Goal: Task Accomplishment & Management: Manage account settings

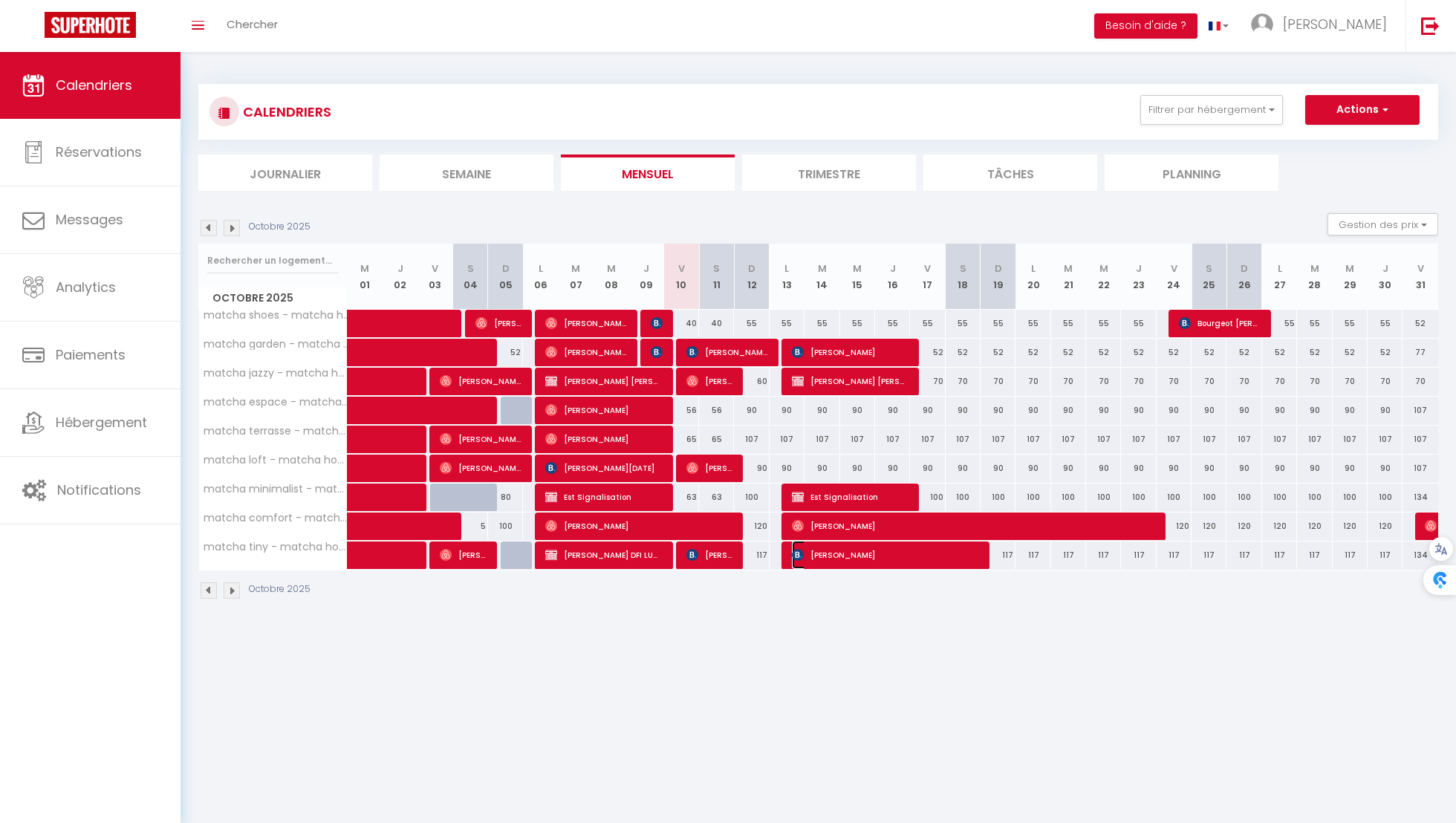
click at [826, 549] on span "Alicja Szymczak" at bounding box center [884, 554] width 187 height 28
select select "OK"
select select "KO"
select select "1"
select select "0"
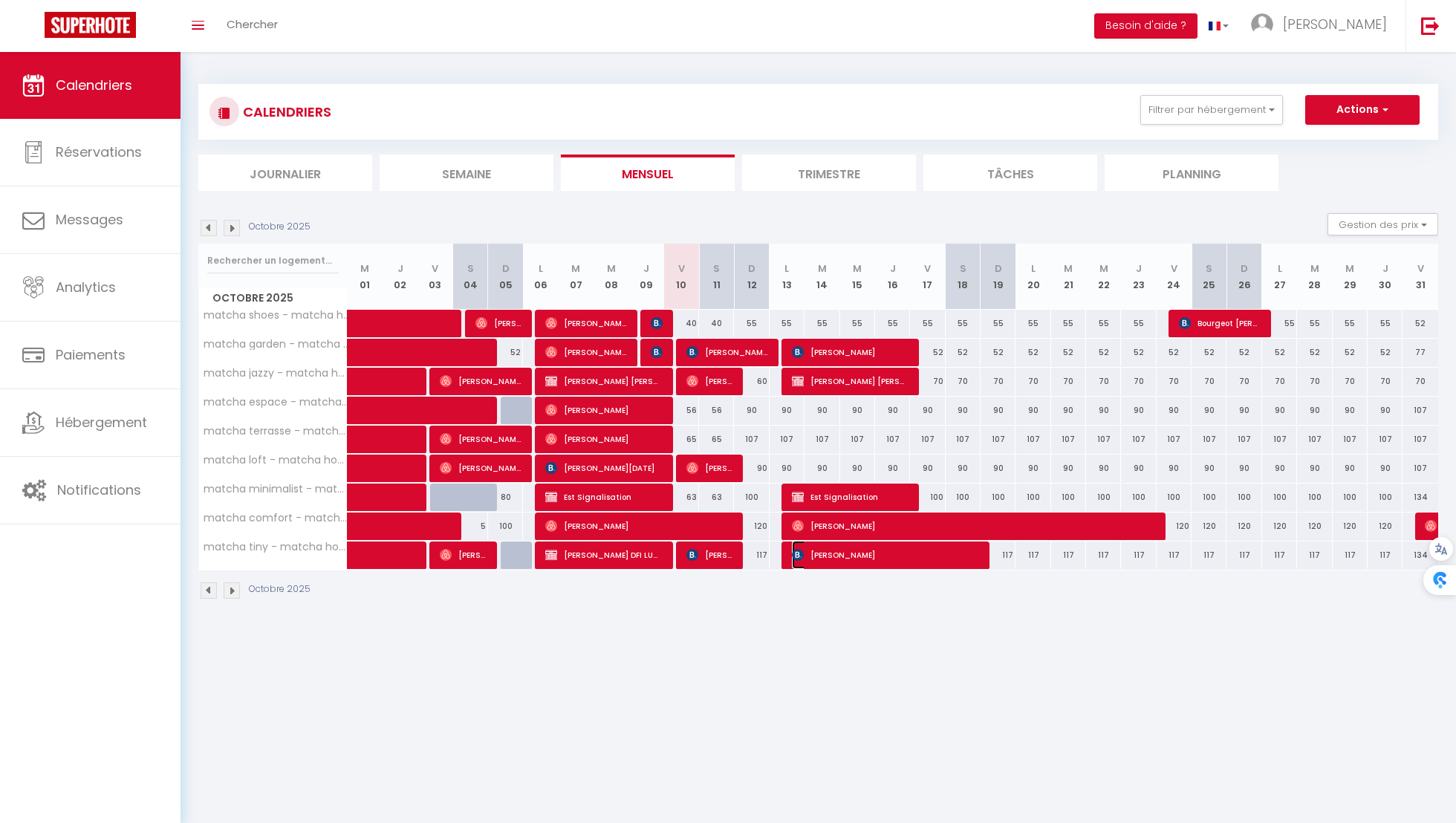
select select "1"
select select
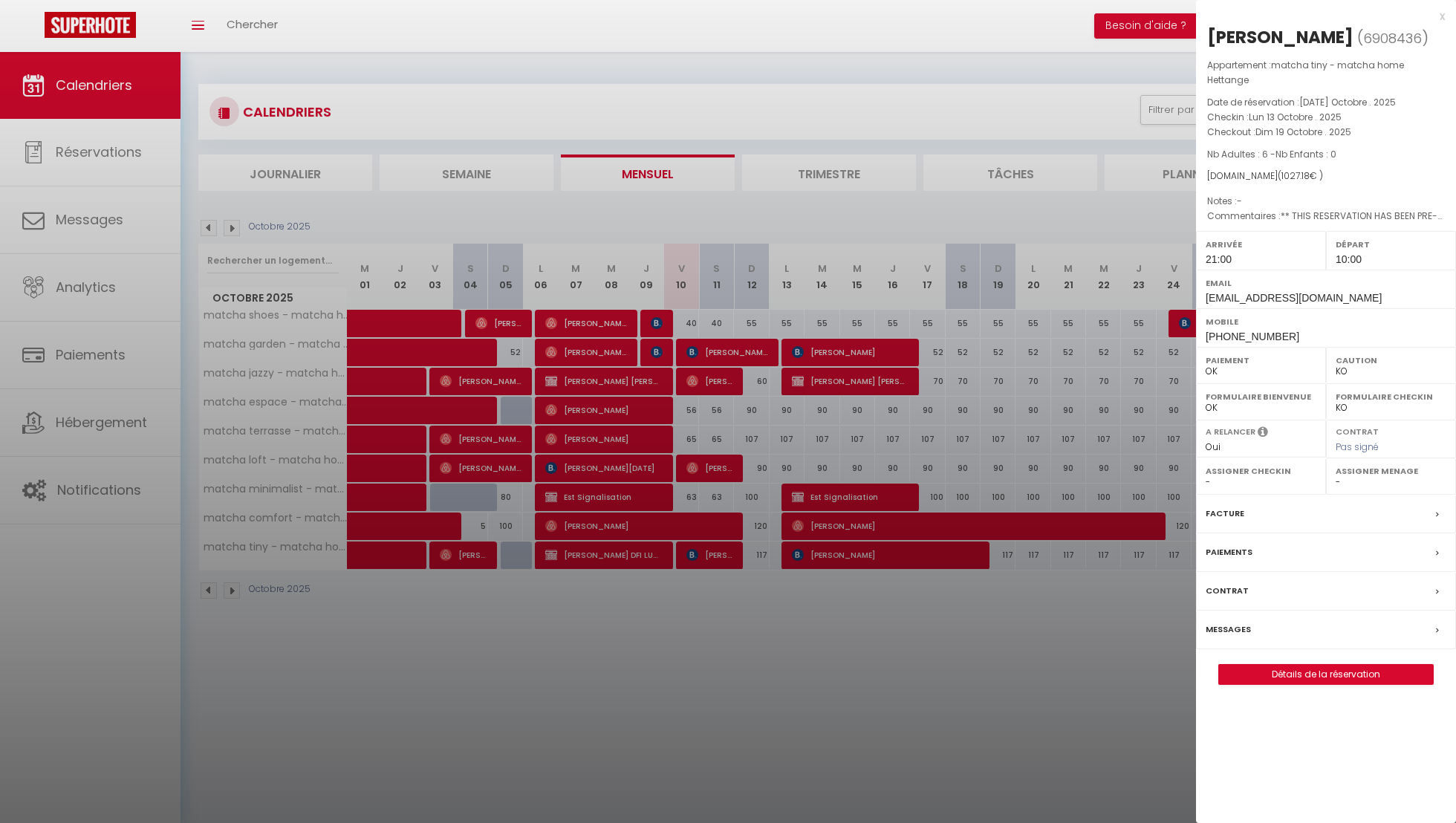
click at [1230, 622] on label "Messages" at bounding box center [1227, 629] width 45 height 16
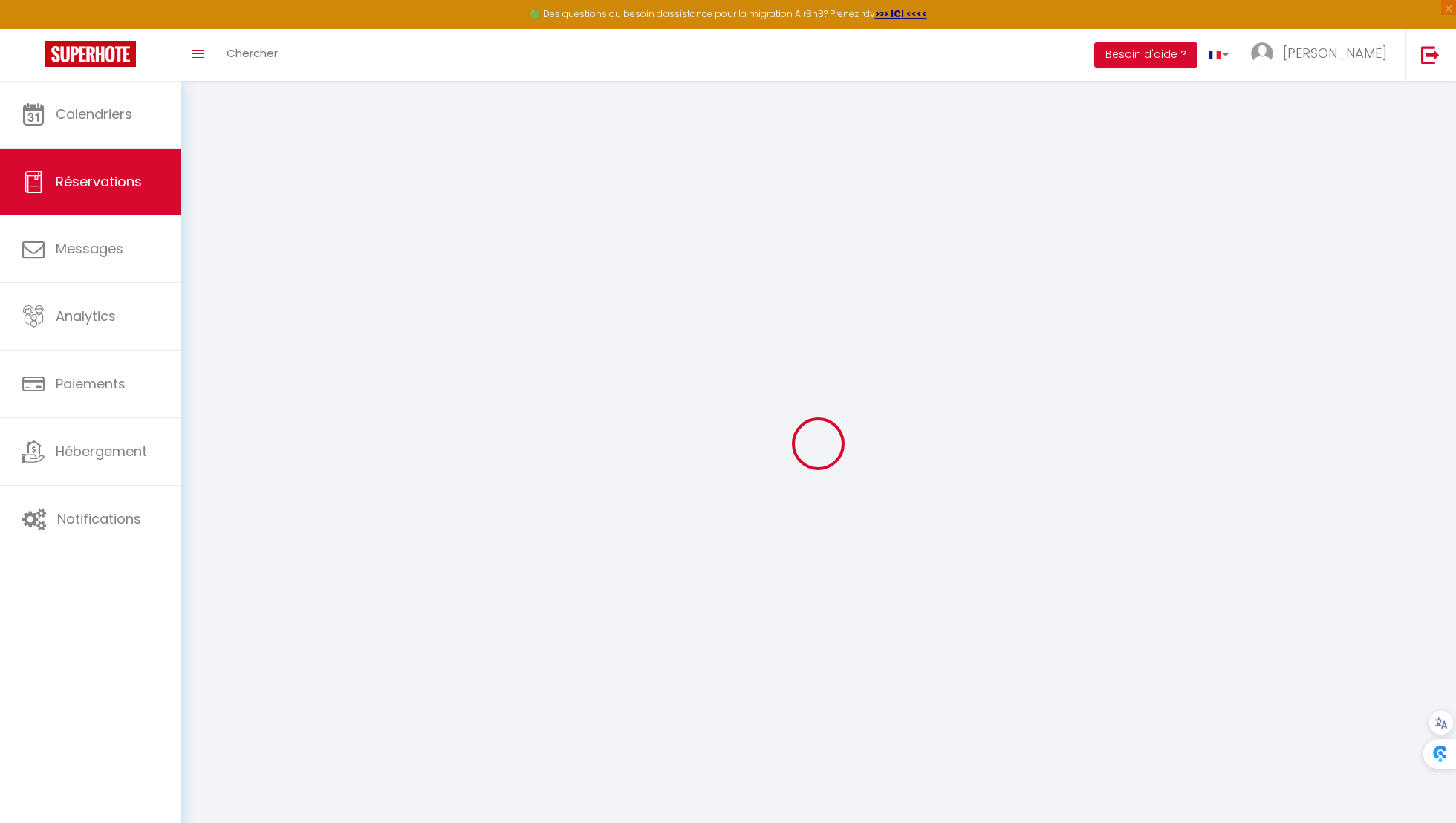
type input "[PERSON_NAME]"
type input "aszymc.983939@guest.booking.com"
type input "alicjaszymczak@underwood.pl"
type input "+48577220899"
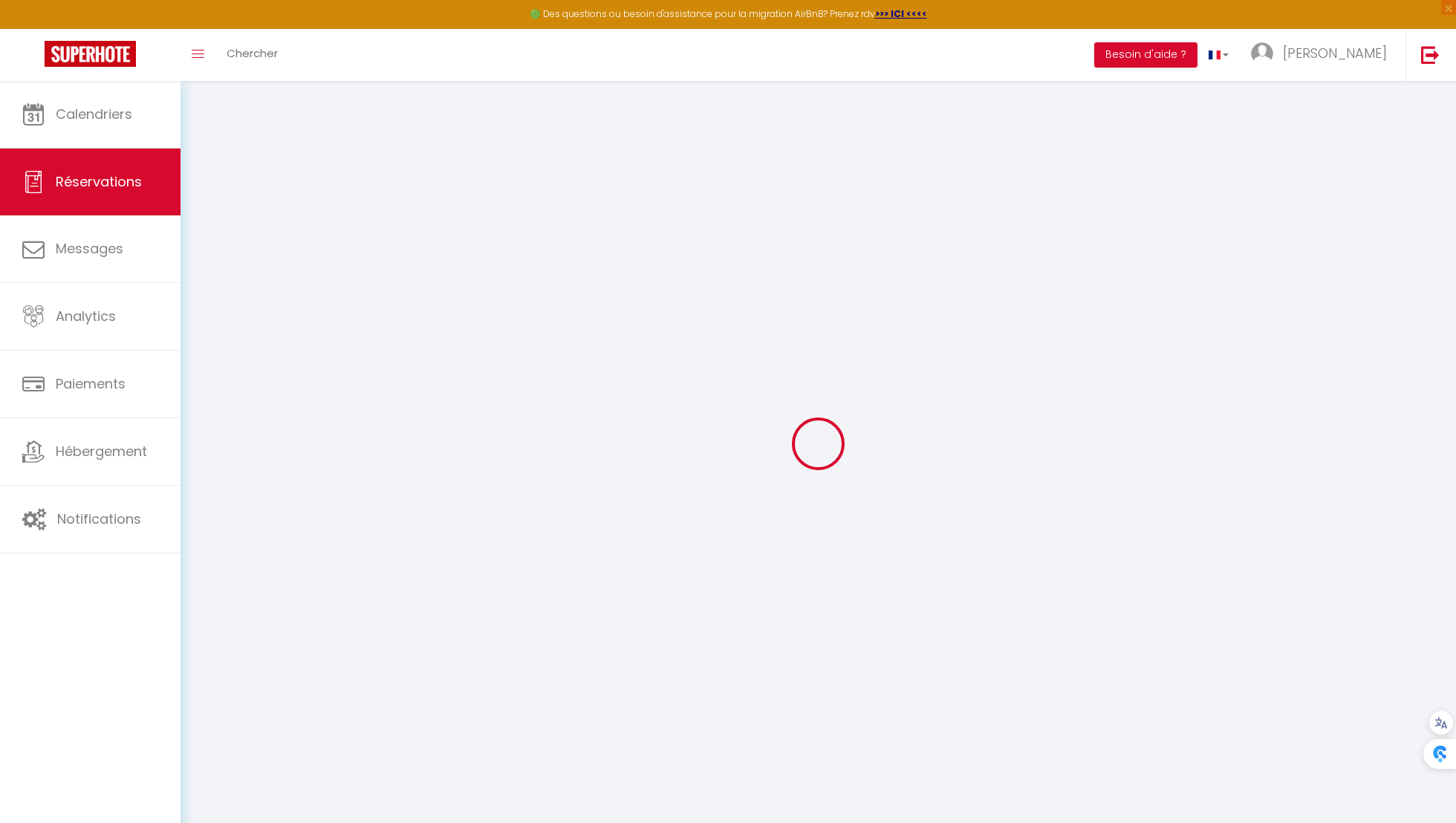
type input "+48606272259"
select select "PL"
type input "60"
type input "152.64"
type input "14.38"
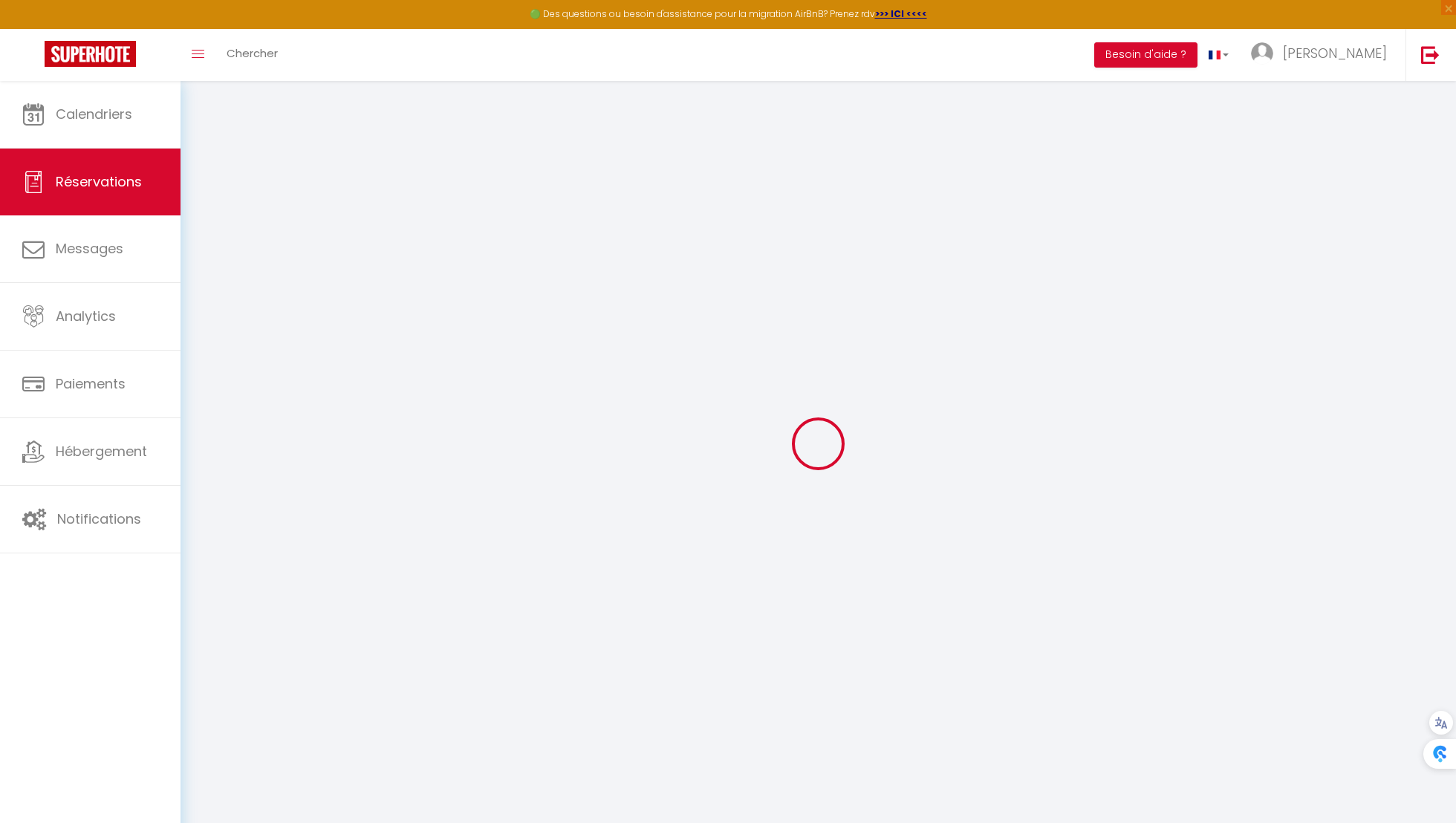
select select "47971"
select select "1"
select select
type input "6"
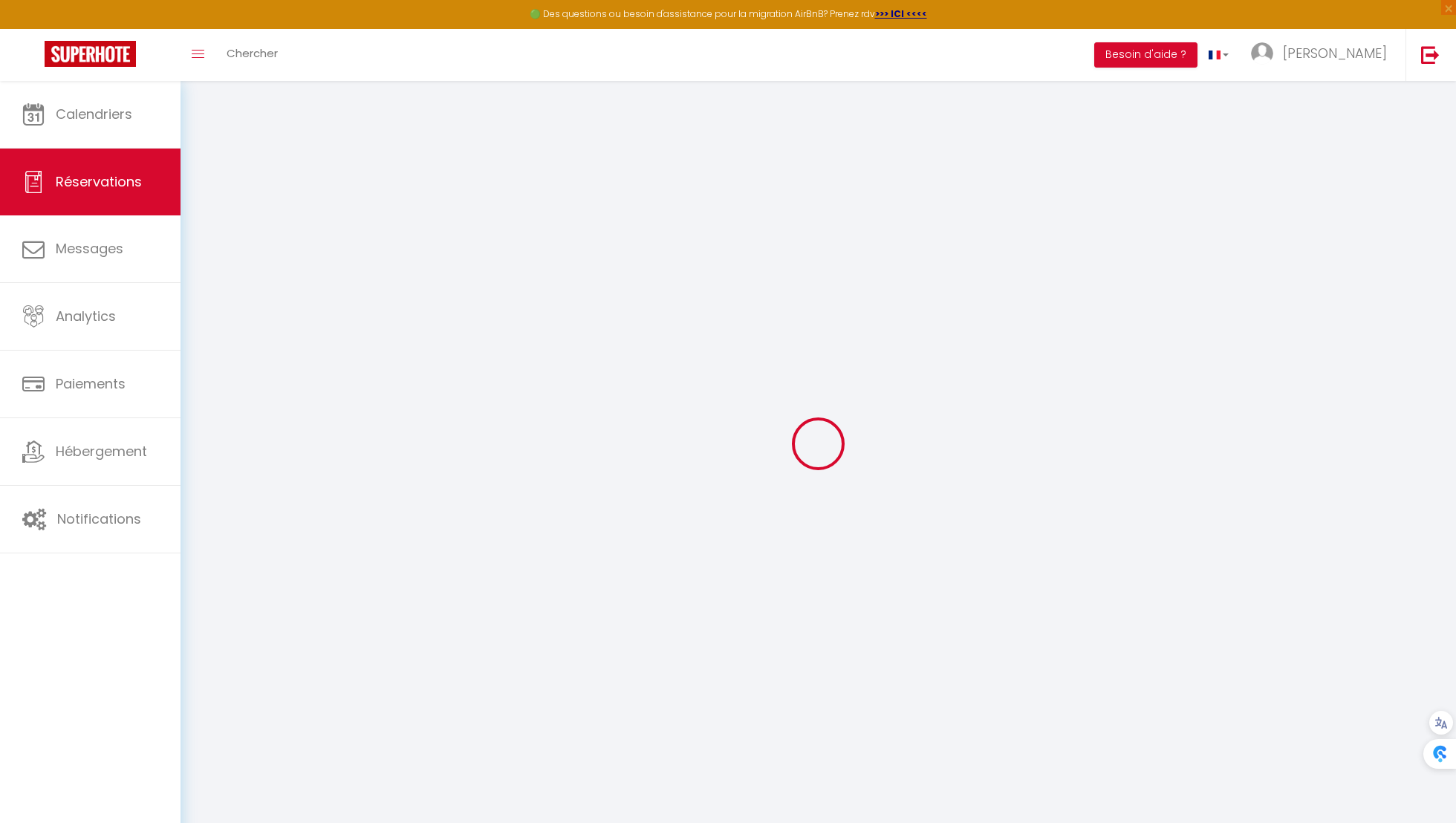
select select "12"
select select
type input "957.6"
checkbox input "false"
type input "0"
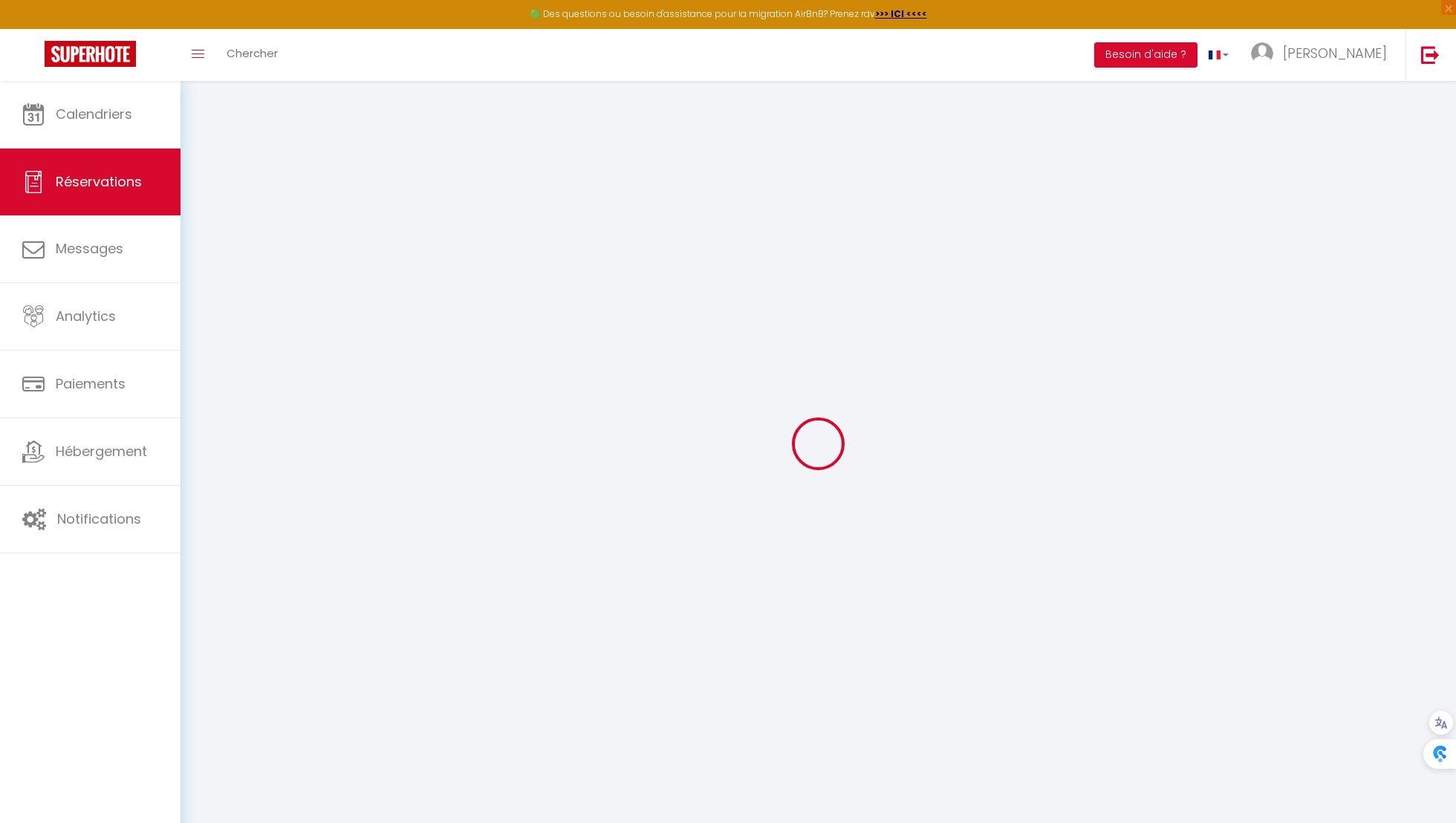
select select "2"
type input "0"
select select
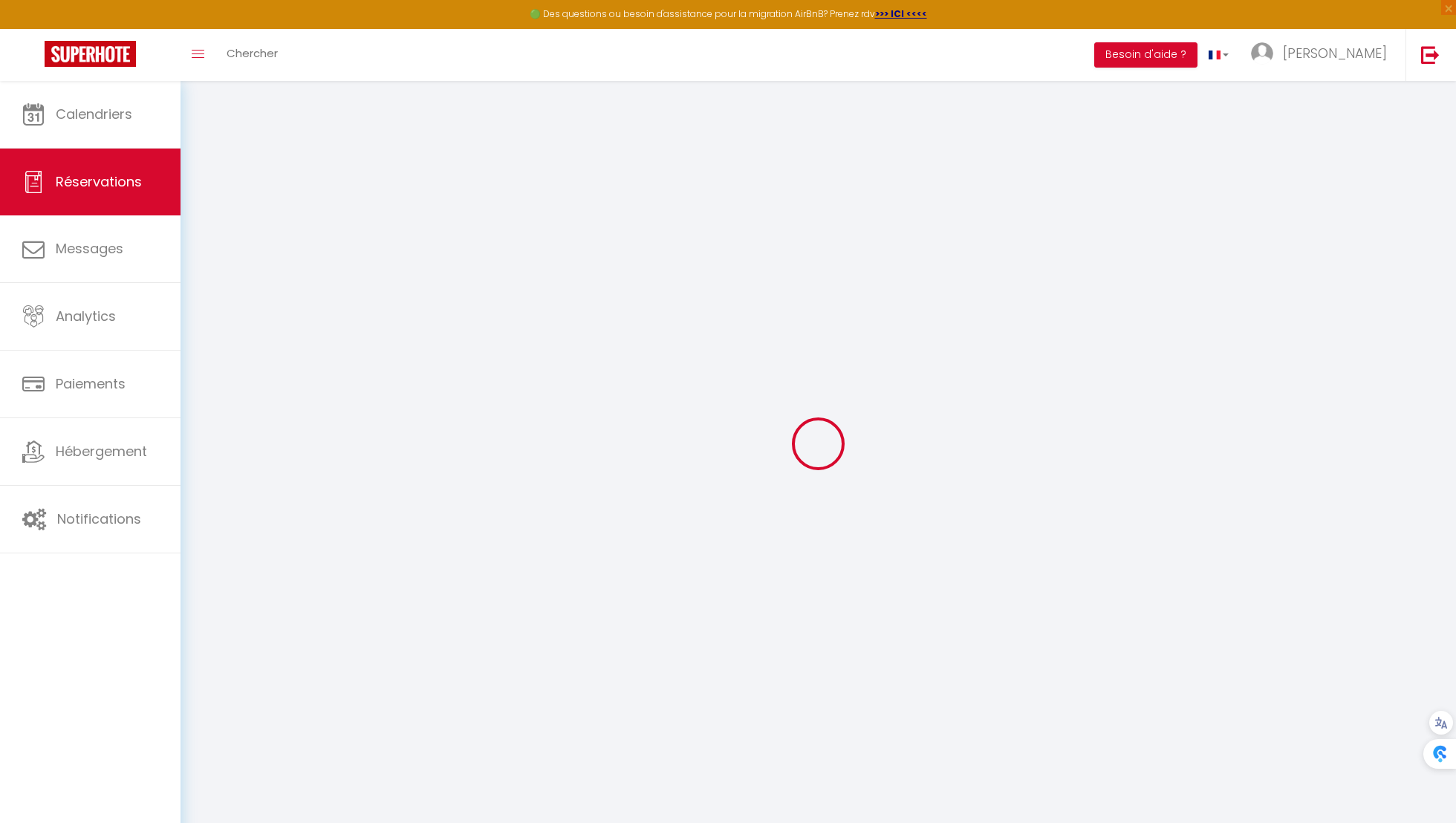
select select
select select "14"
checkbox input "false"
select select
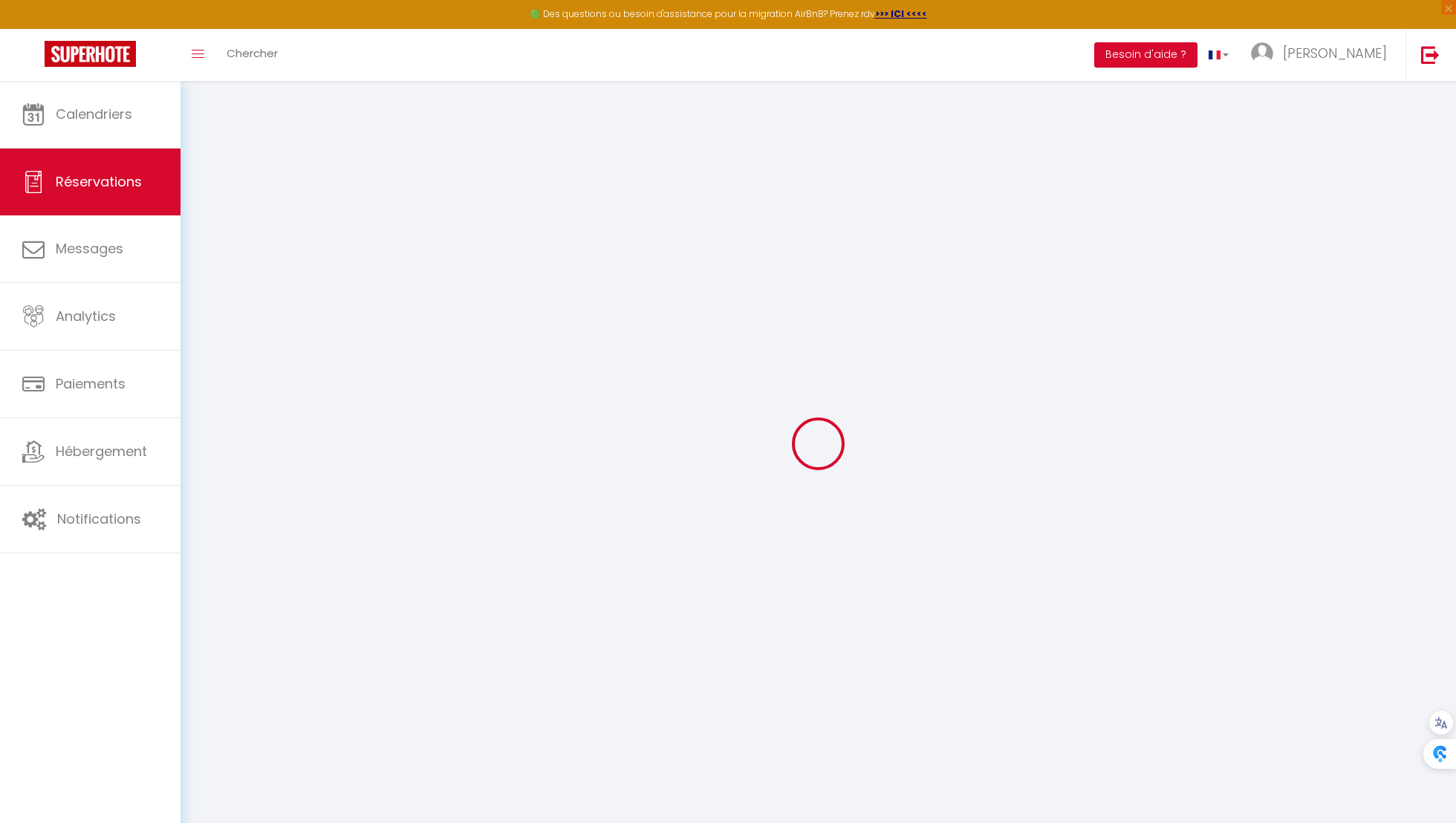
checkbox input "false"
select select
checkbox input "false"
type textarea "** THIS RESERVATION HAS BEEN PRE-PAID ** Je voyage pour affaires et il est poss…"
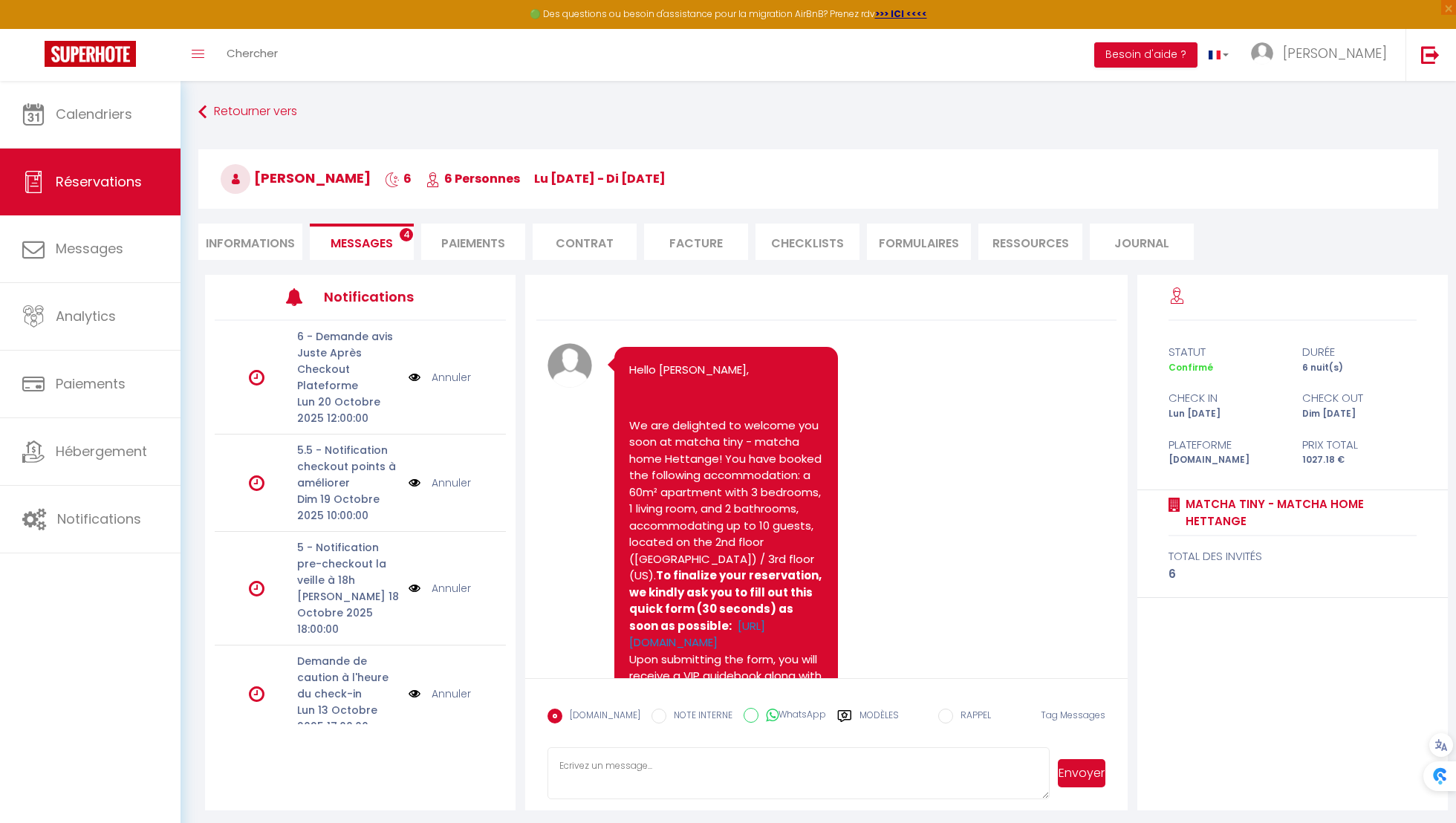
scroll to position [4113, 0]
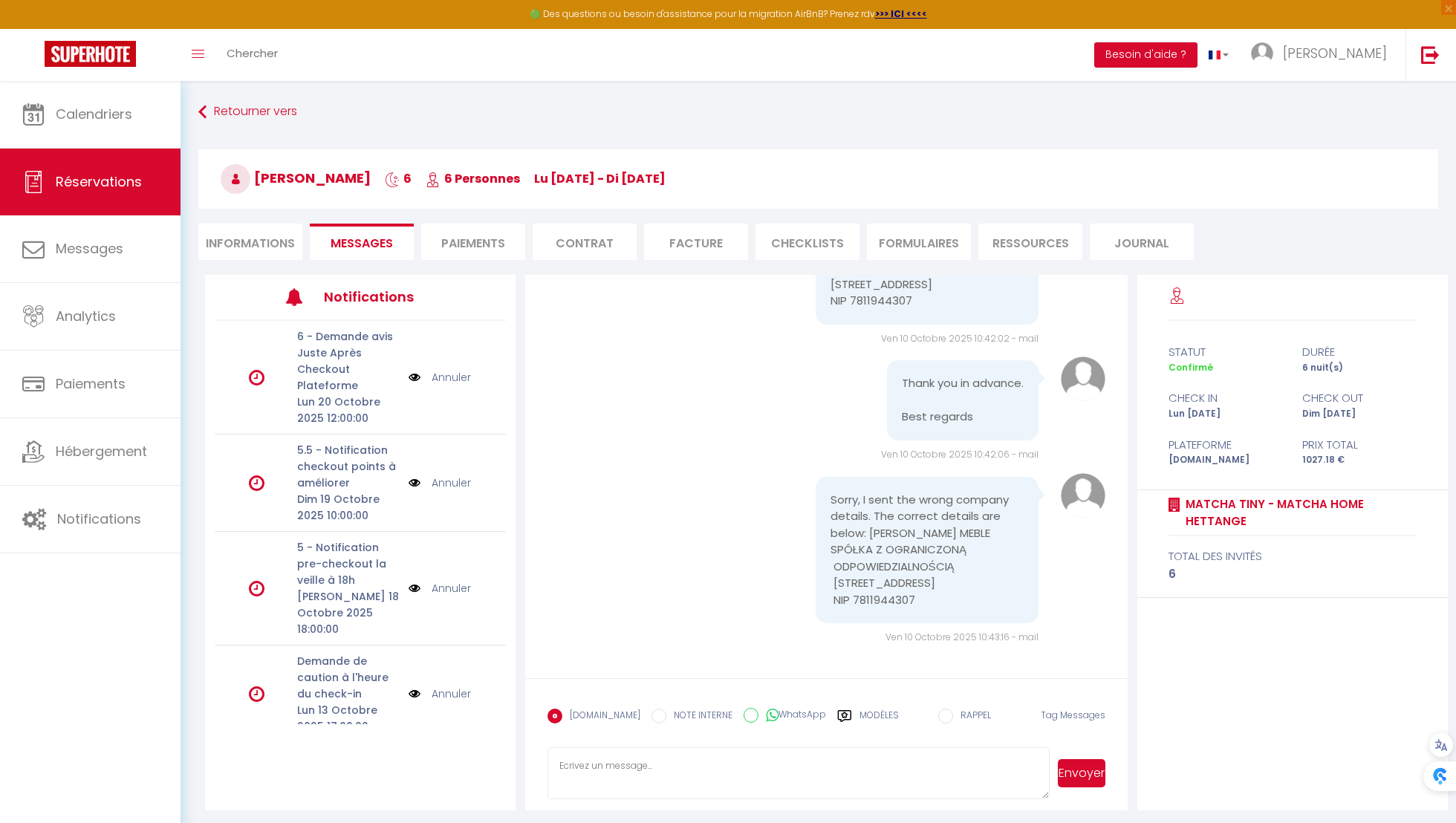
click at [874, 529] on pre "Sorry, I sent the wrong company details. The correct details are below: UNDERWO…" at bounding box center [927, 550] width 193 height 117
click at [874, 518] on pre "Sorry, I sent the wrong company details. The correct details are below: UNDERWO…" at bounding box center [927, 550] width 193 height 117
drag, startPoint x: 870, startPoint y: 518, endPoint x: 964, endPoint y: 593, distance: 120.3
click at [964, 593] on pre "Sorry, I sent the wrong company details. The correct details are below: UNDERWO…" at bounding box center [927, 550] width 193 height 117
copy pre "UNDERWOOD MEBLE SPÓŁKA Z OGRANICZONĄ ODPOWIEDZIALNOŚCIĄ Mrowińska 5 60-427 Pozn…"
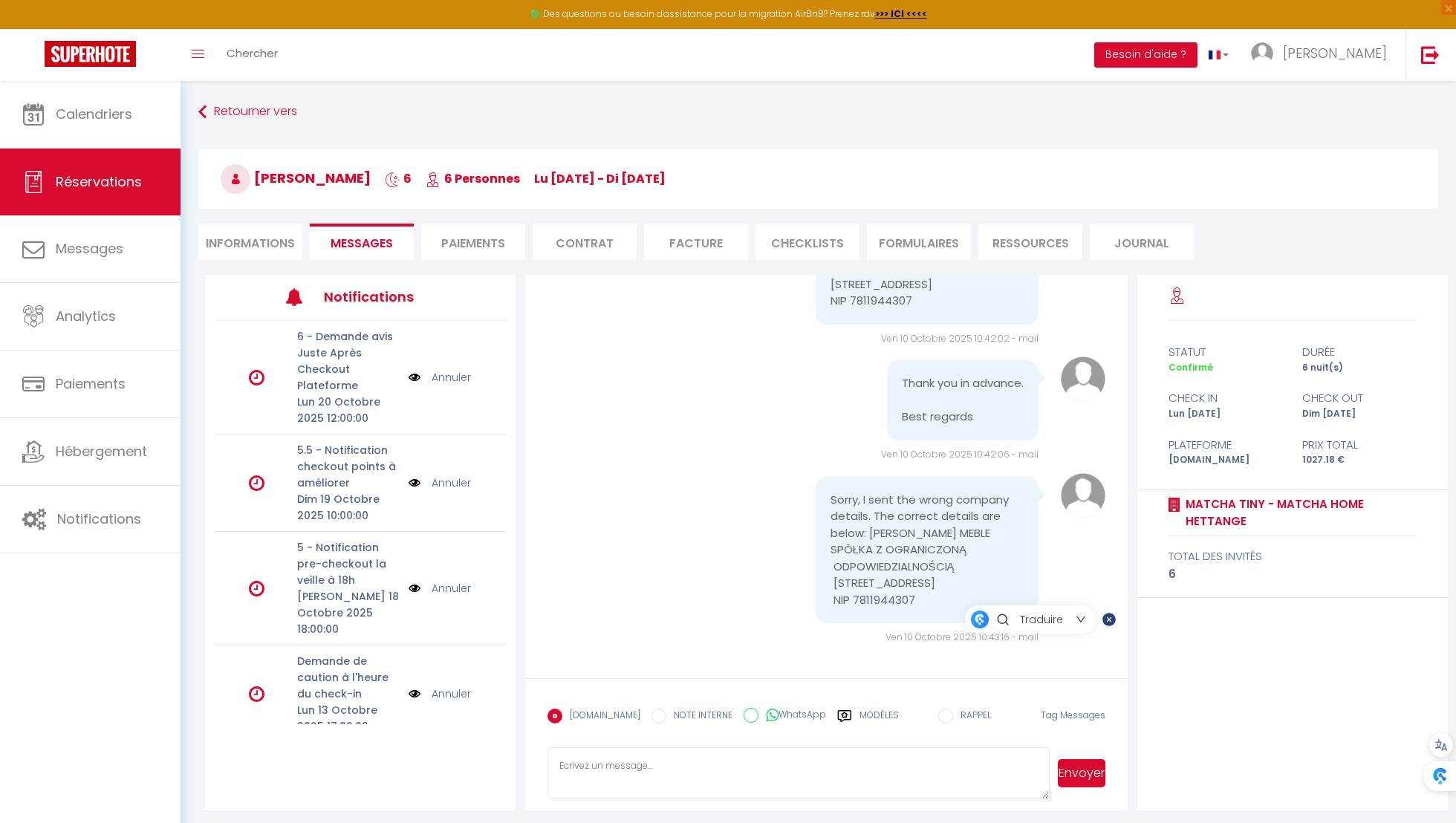
click at [703, 243] on li "Facture" at bounding box center [696, 241] width 104 height 36
click at [703, 244] on li "Facture" at bounding box center [696, 241] width 104 height 36
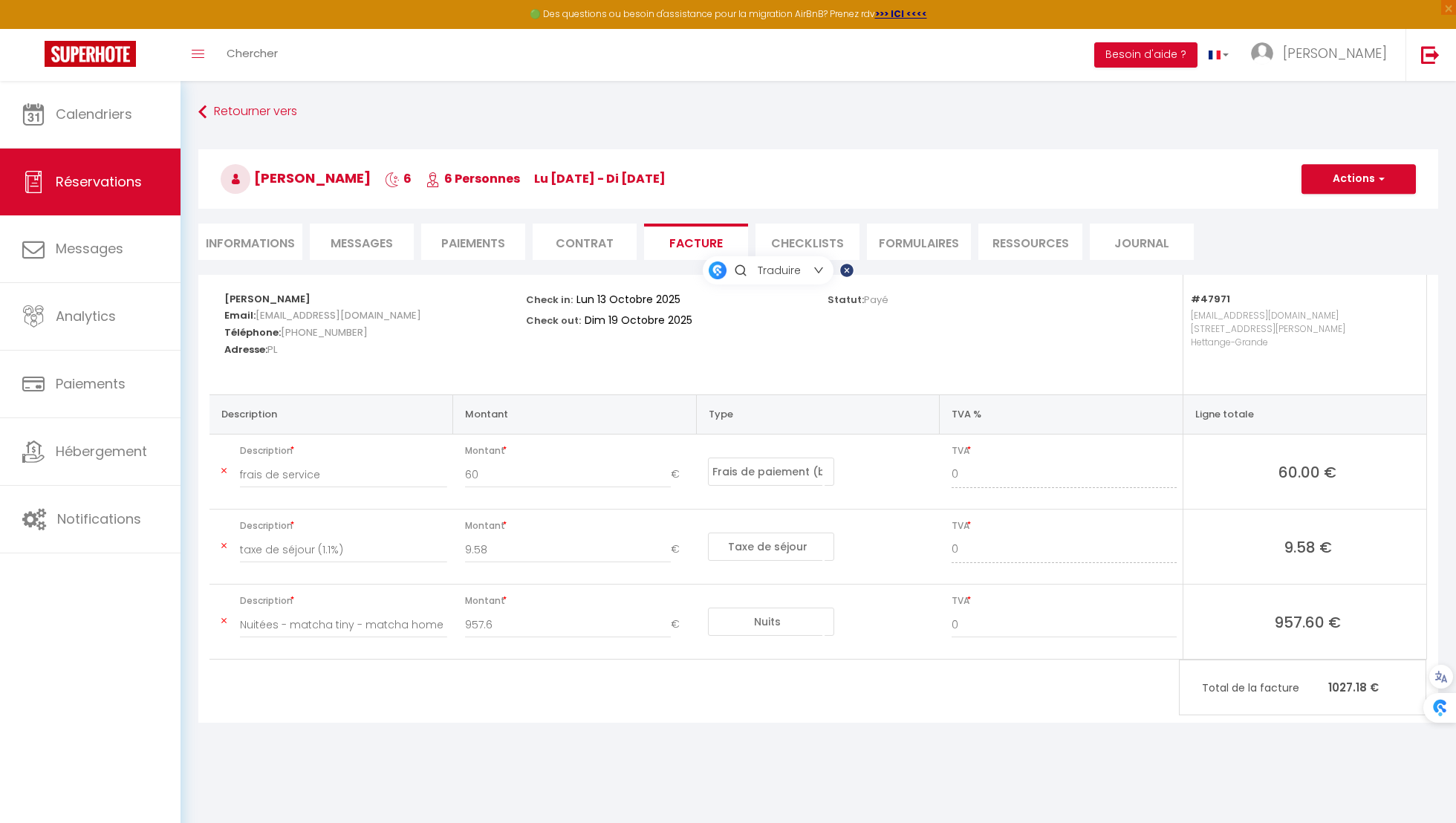
click at [234, 244] on li "Informations" at bounding box center [250, 241] width 104 height 36
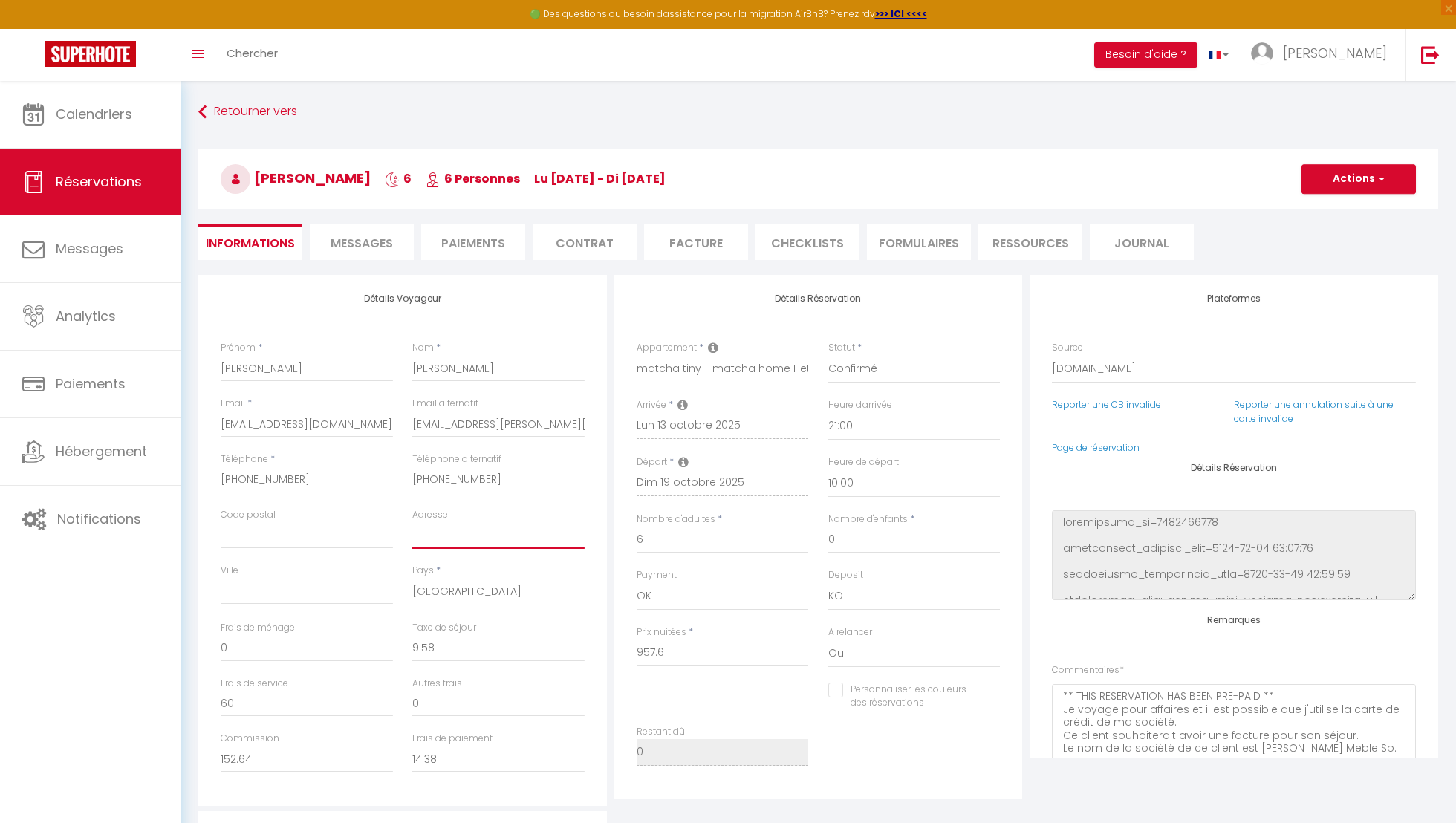
click at [512, 541] on input "Adresse" at bounding box center [498, 535] width 172 height 26
paste input "[STREET_ADDRESS]"
type input "[STREET_ADDRESS]"
checkbox input "false"
type input "[STREET_ADDRESS]"
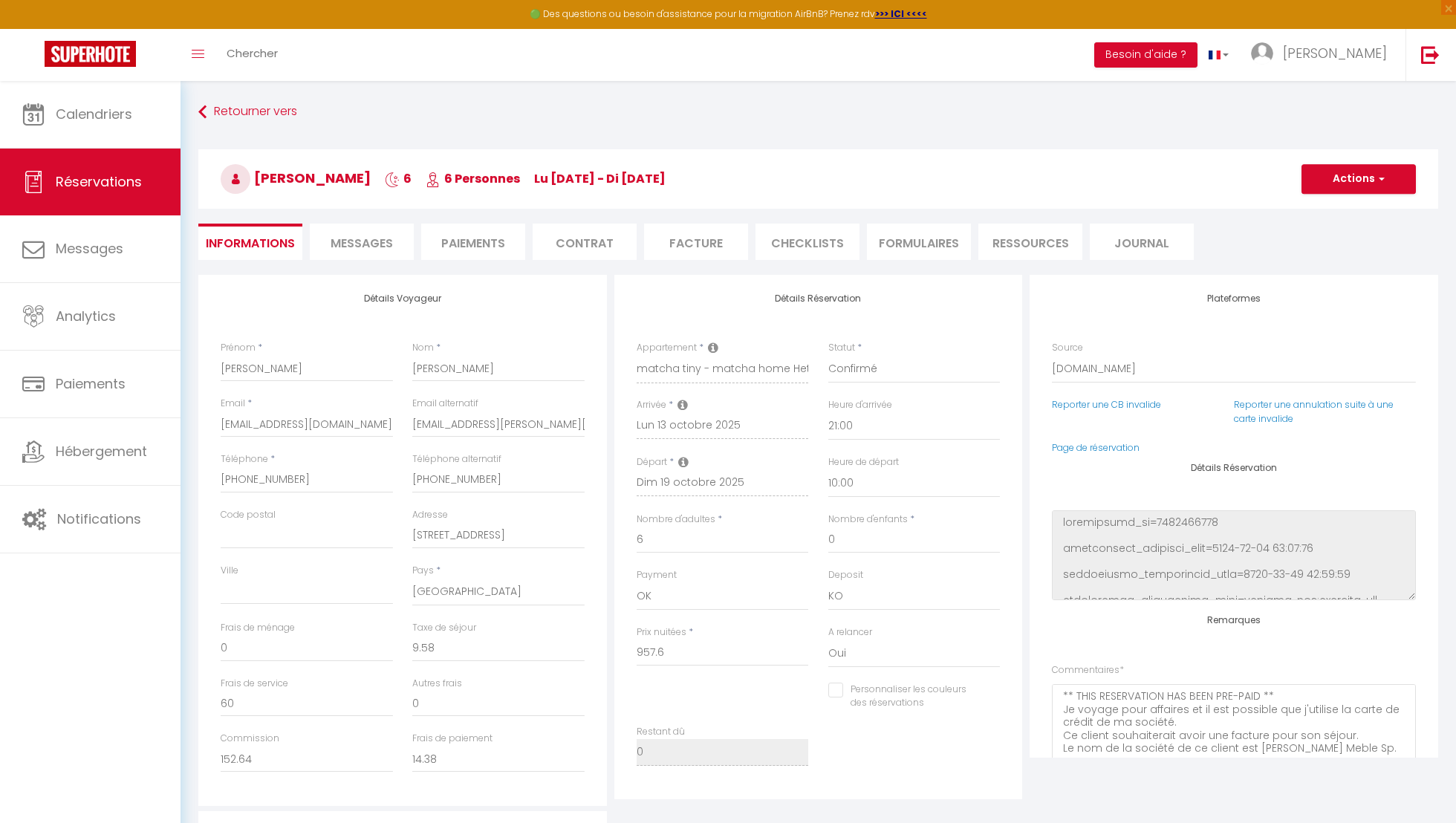
checkbox input "false"
click at [318, 597] on input "Ville" at bounding box center [307, 590] width 172 height 26
click at [262, 534] on input "Code postal" at bounding box center [307, 535] width 172 height 26
paste input "60-427 Poznań, Polska"
type input "60-427 Poznań, Polska"
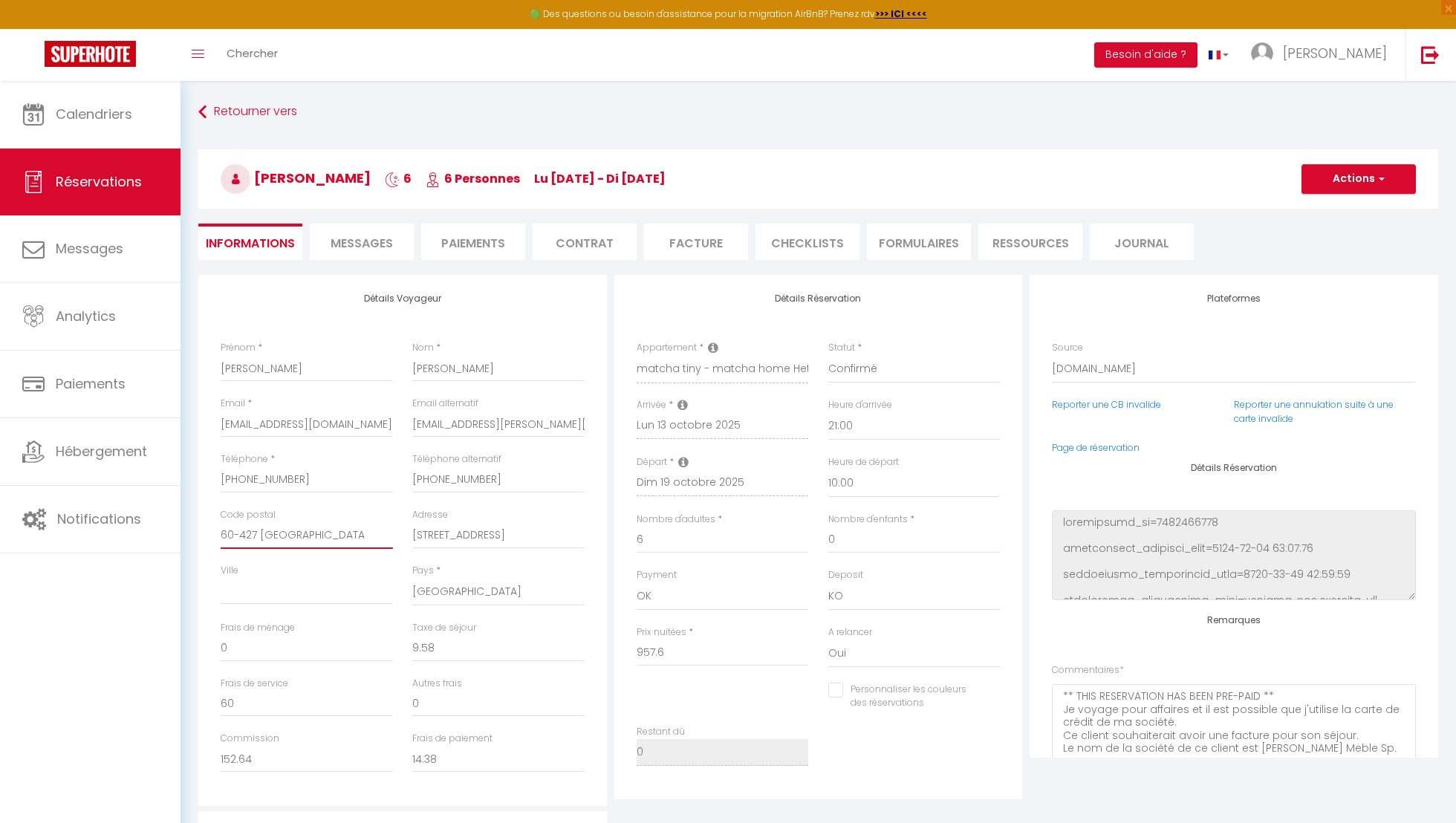
checkbox input "false"
type input "60-427 Poznań,"
checkbox input "false"
type input "60-427 Poznań,"
checkbox input "false"
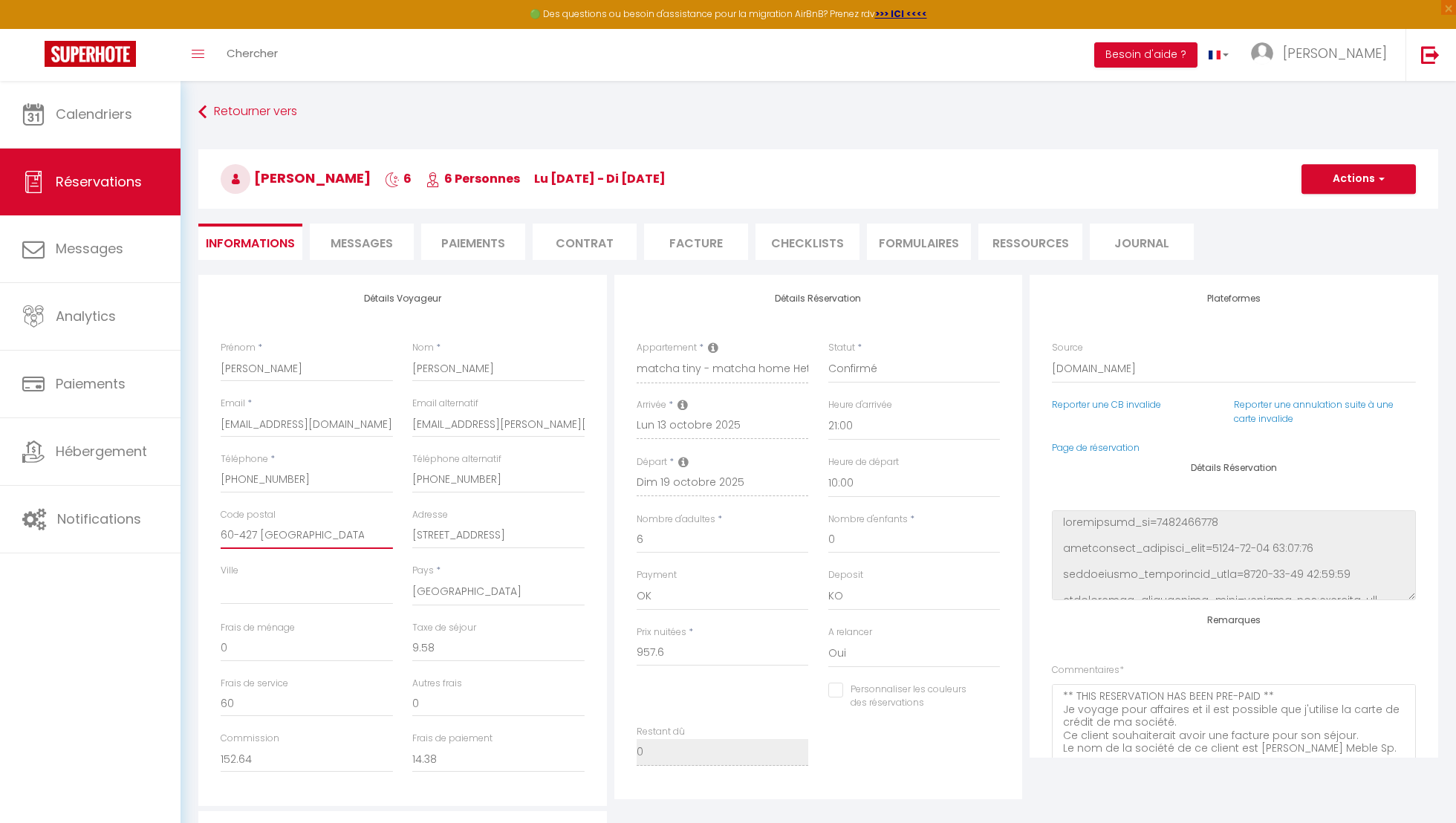
type input "60-427 Poznań"
checkbox input "false"
type input "60-427"
checkbox input "false"
type input "60-427"
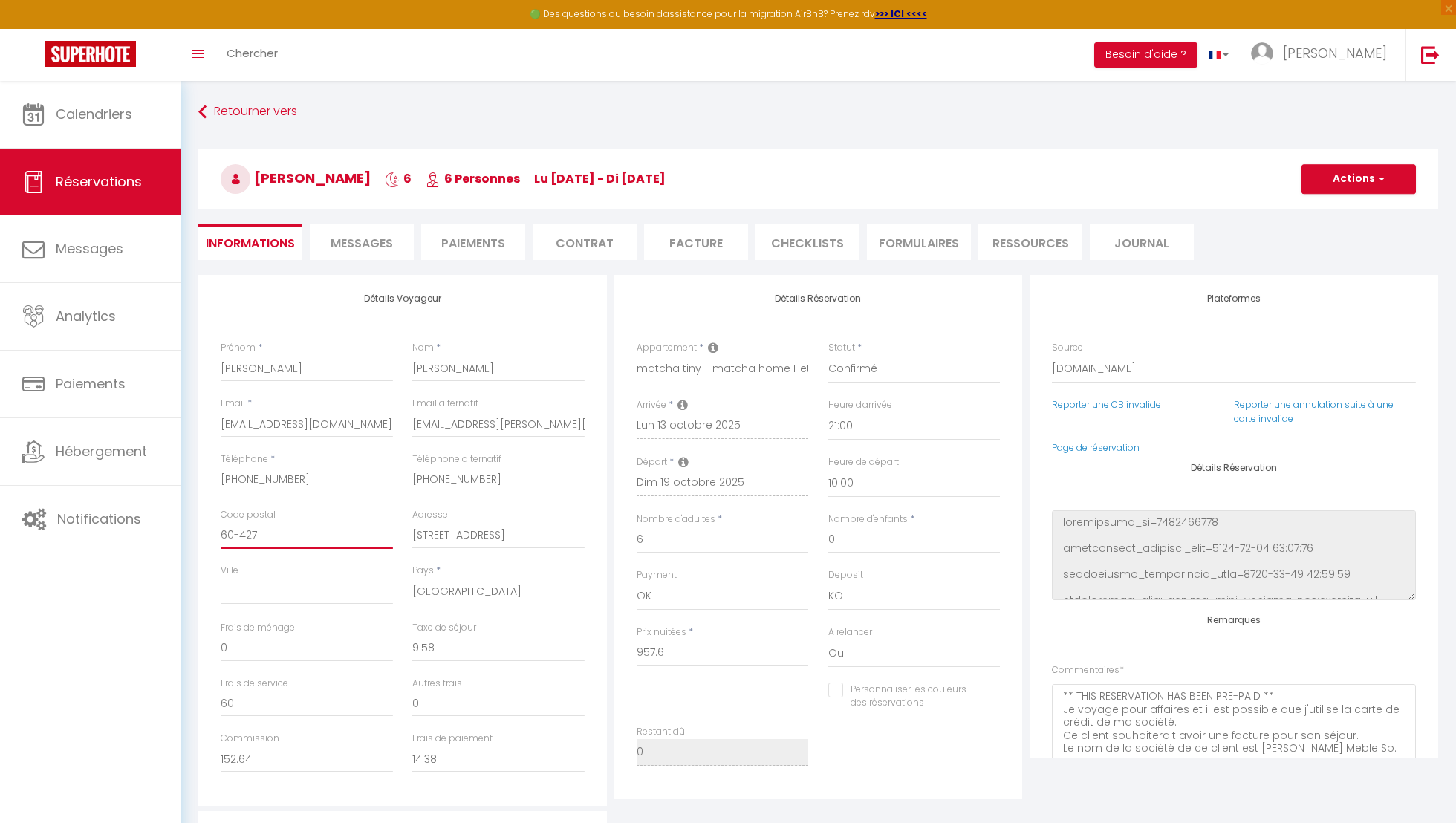
checkbox input "false"
type input "60-427"
paste input "[GEOGRAPHIC_DATA]"
type input "[GEOGRAPHIC_DATA]"
checkbox input "false"
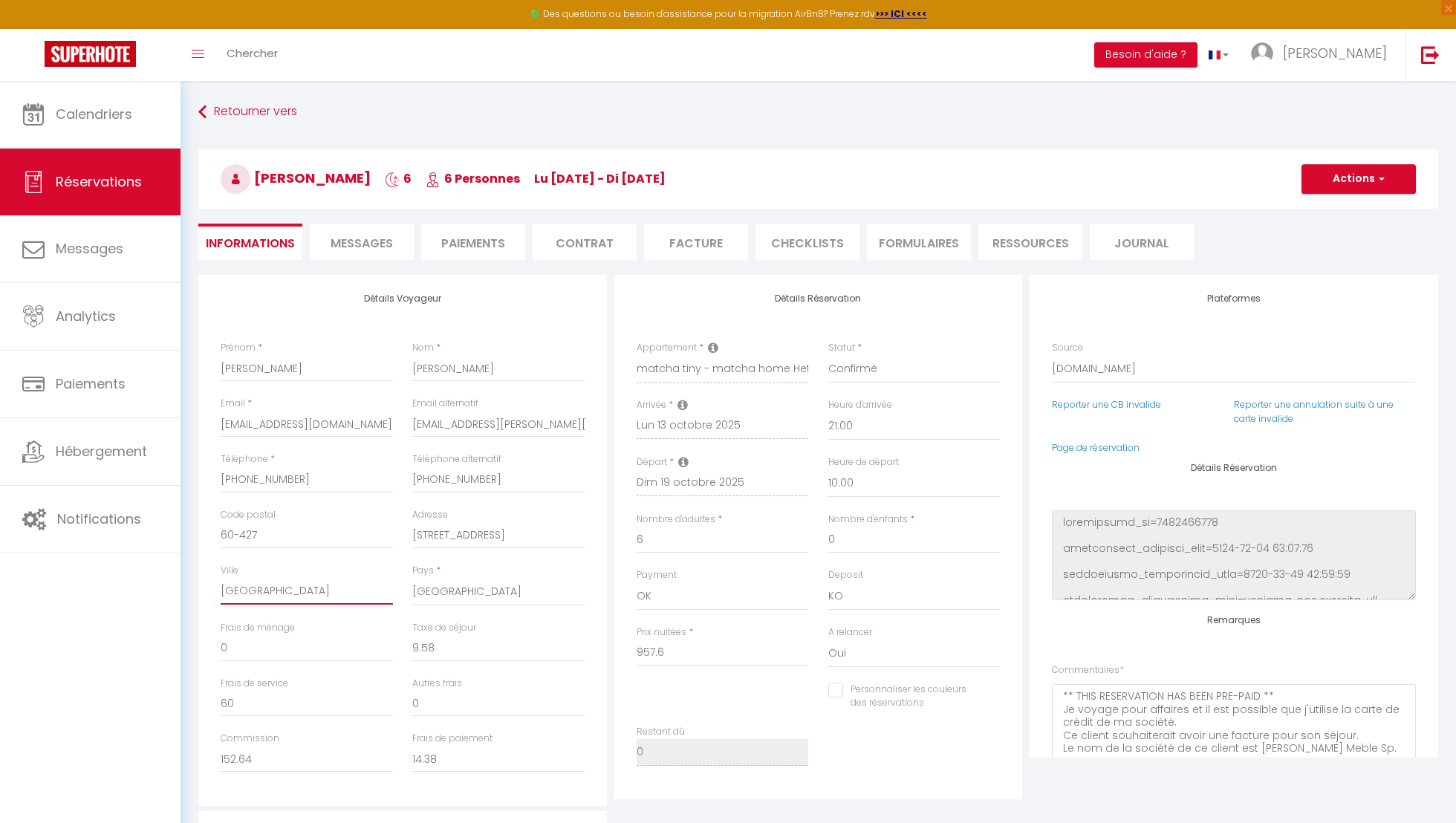
type input "[GEOGRAPHIC_DATA]"
click at [1358, 182] on button "Actions" at bounding box center [1357, 179] width 114 height 29
click at [1354, 207] on link "Enregistrer" at bounding box center [1344, 212] width 117 height 20
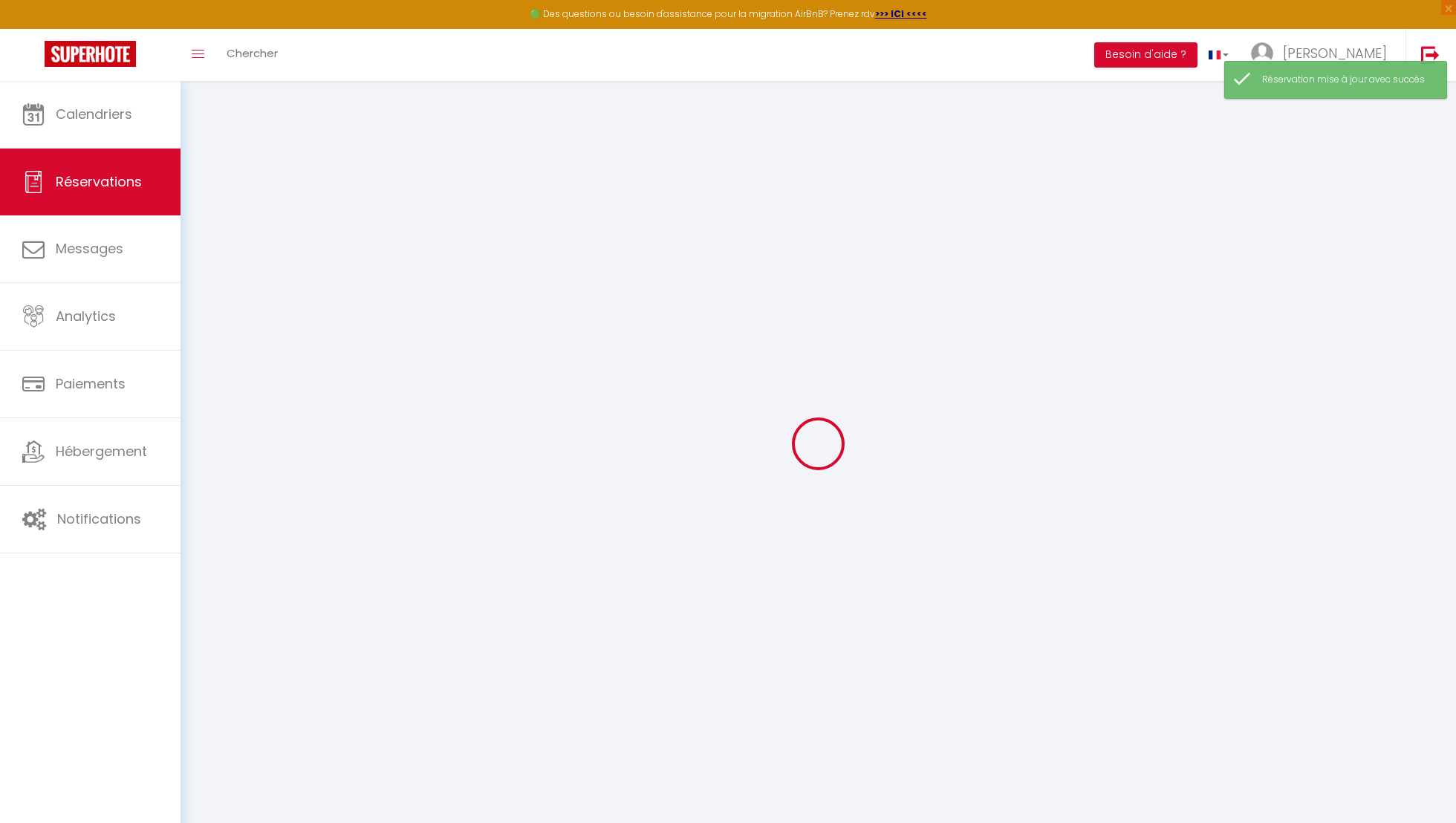
select select "request"
type input "[PERSON_NAME]"
type input "aszymc.983939@guest.booking.com"
type input "alicjaszymczak@underwood.pl"
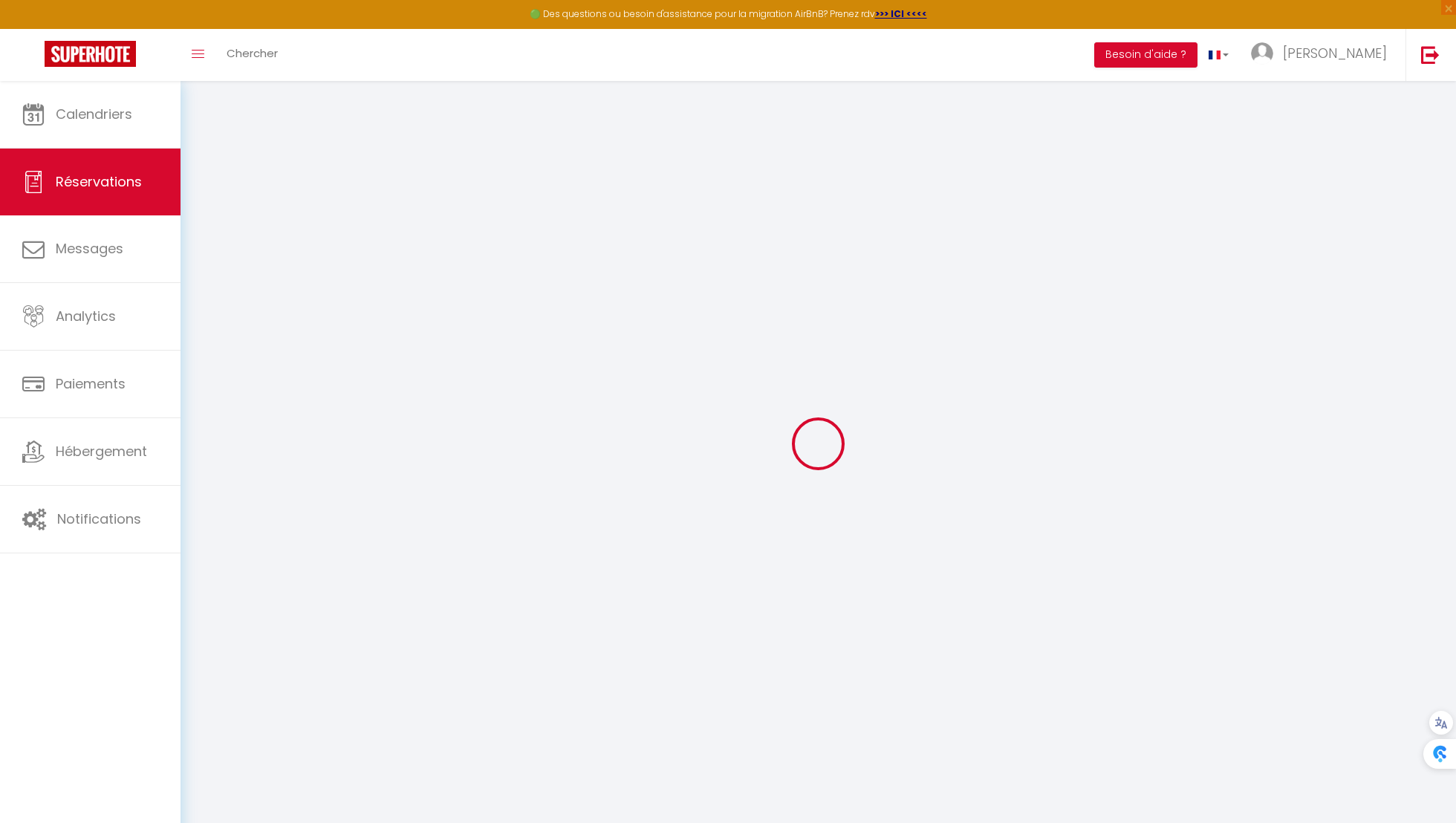
type input "+48577220899"
type input "+48606272259"
type input "60-427"
type input "[STREET_ADDRESS]"
type input "[GEOGRAPHIC_DATA]"
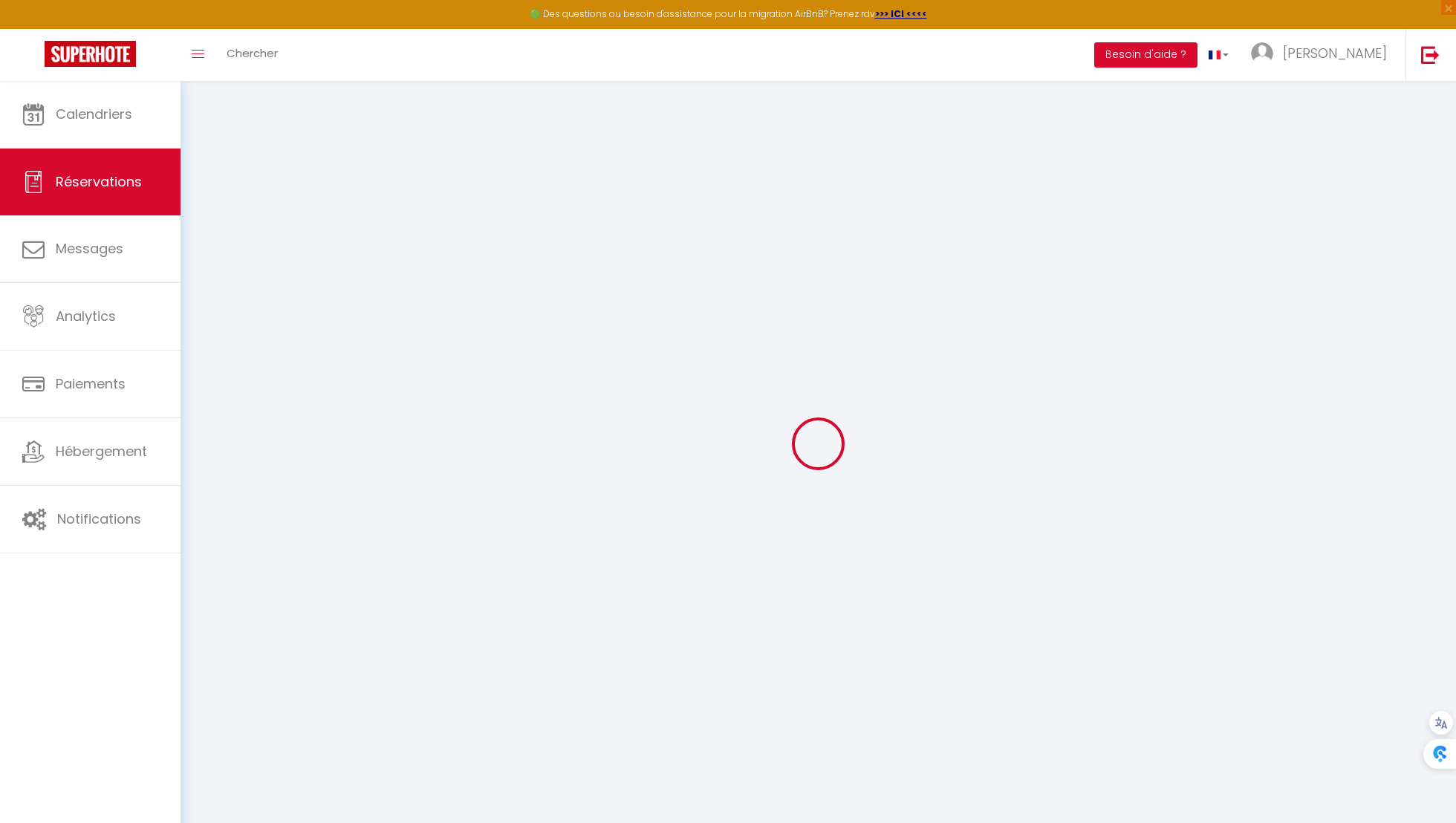
select select "PL"
type input "60"
type input "152.64"
type input "14.38"
select select "47971"
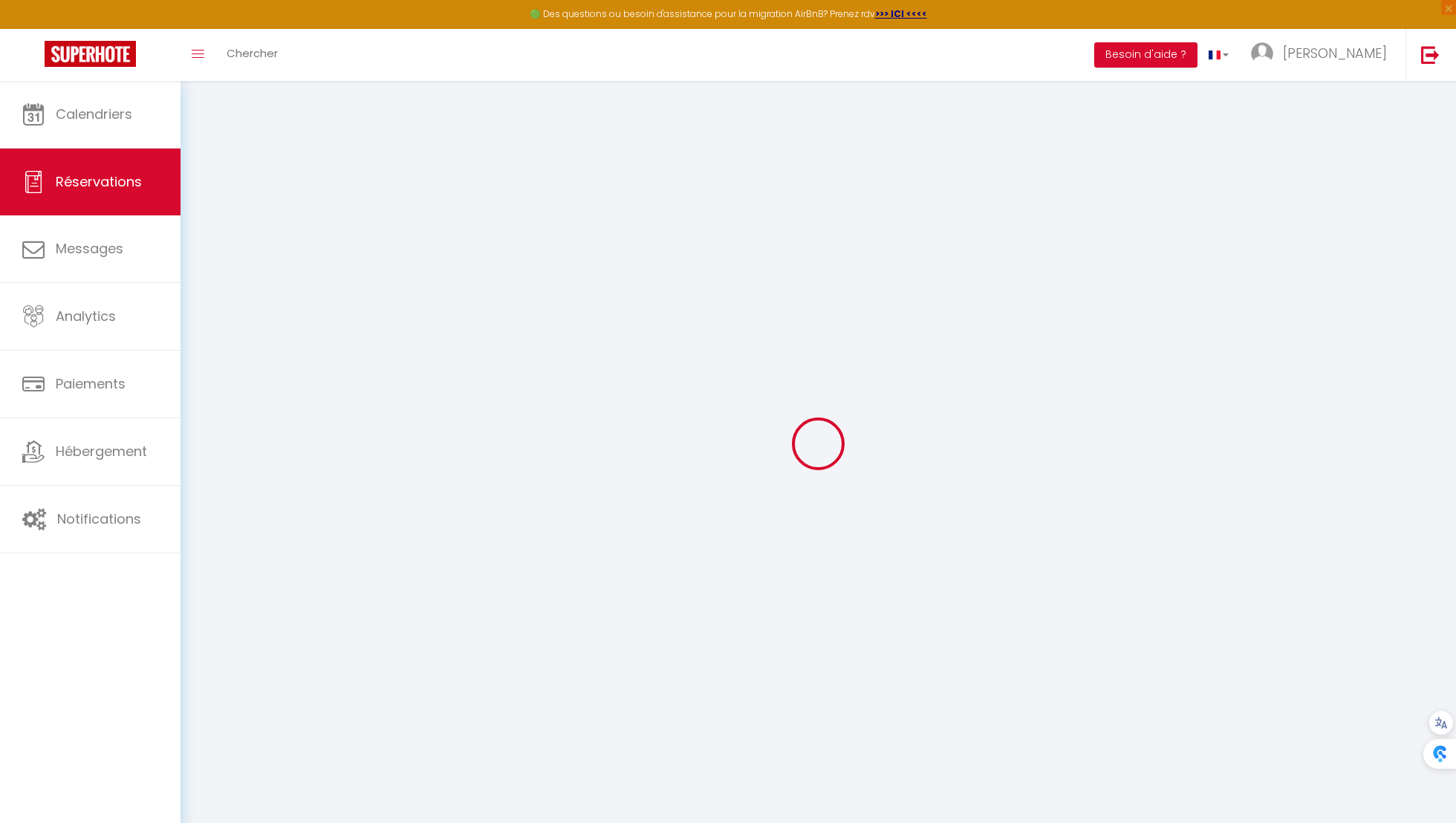
select select "1"
select select
type input "6"
select select "12"
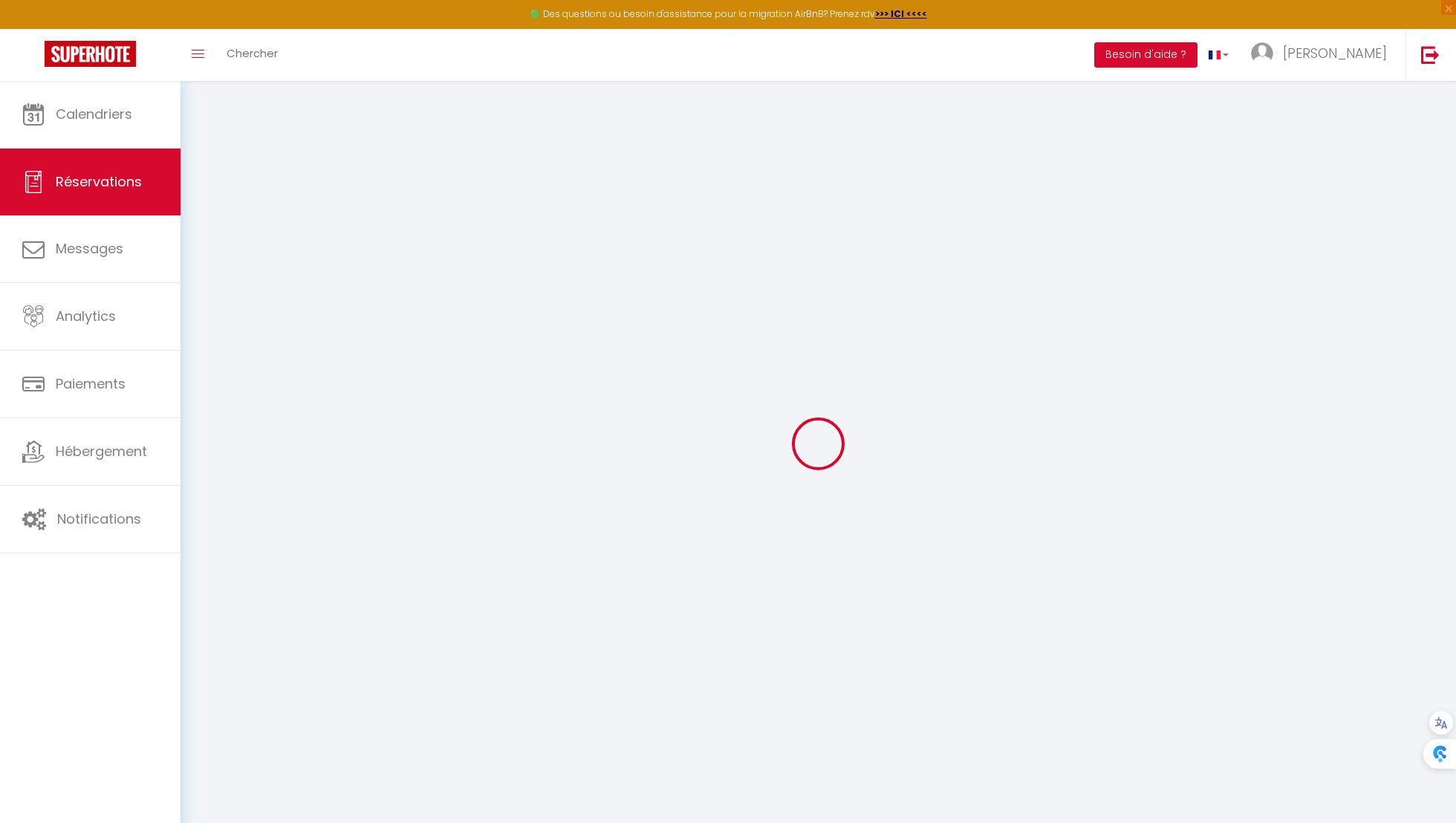
select select
type input "957.6"
checkbox input "false"
type input "0"
select select "2"
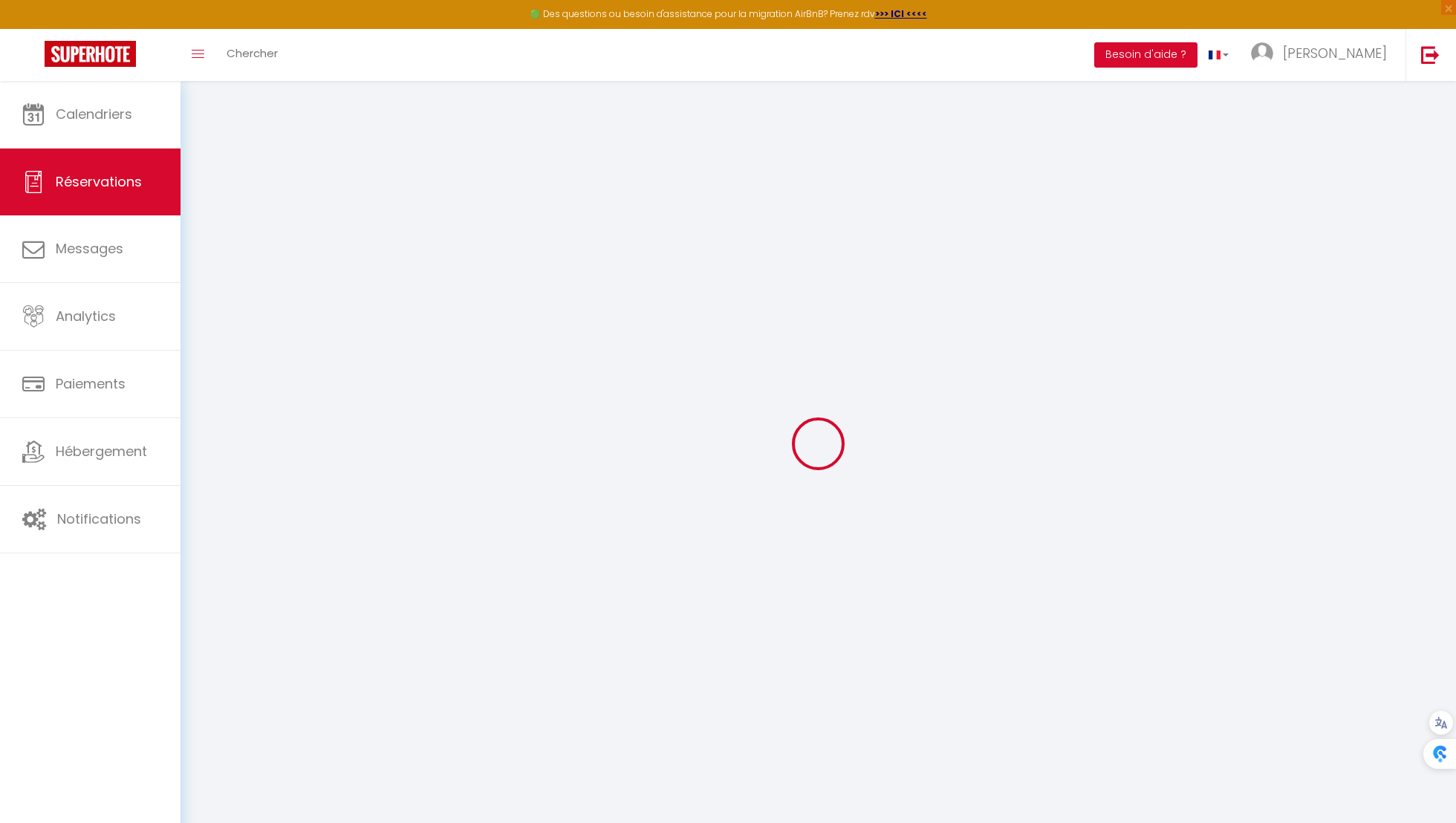
type input "0"
select select
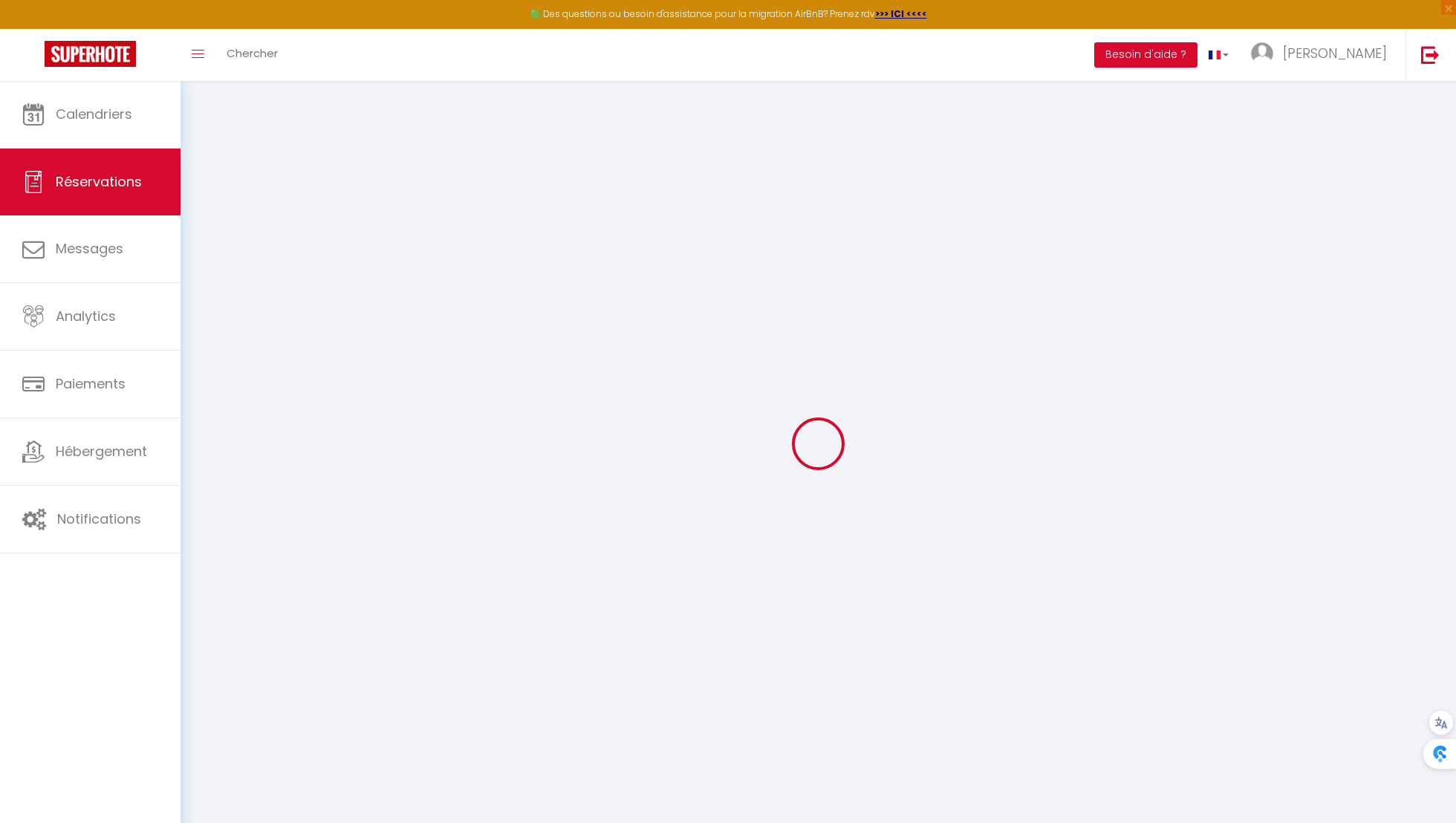
select select "14"
checkbox input "false"
select select
checkbox input "false"
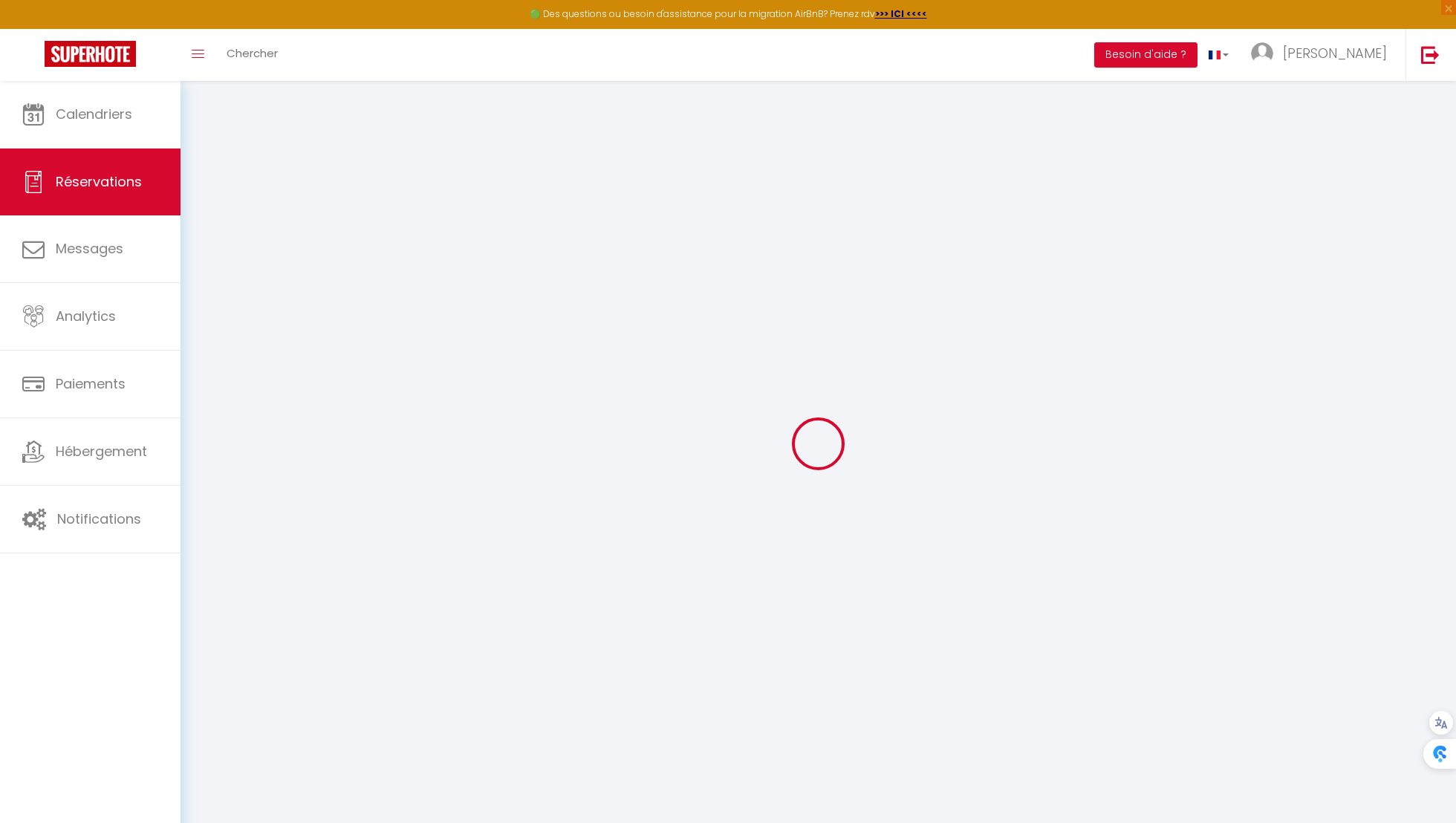
select select
checkbox input "false"
select select
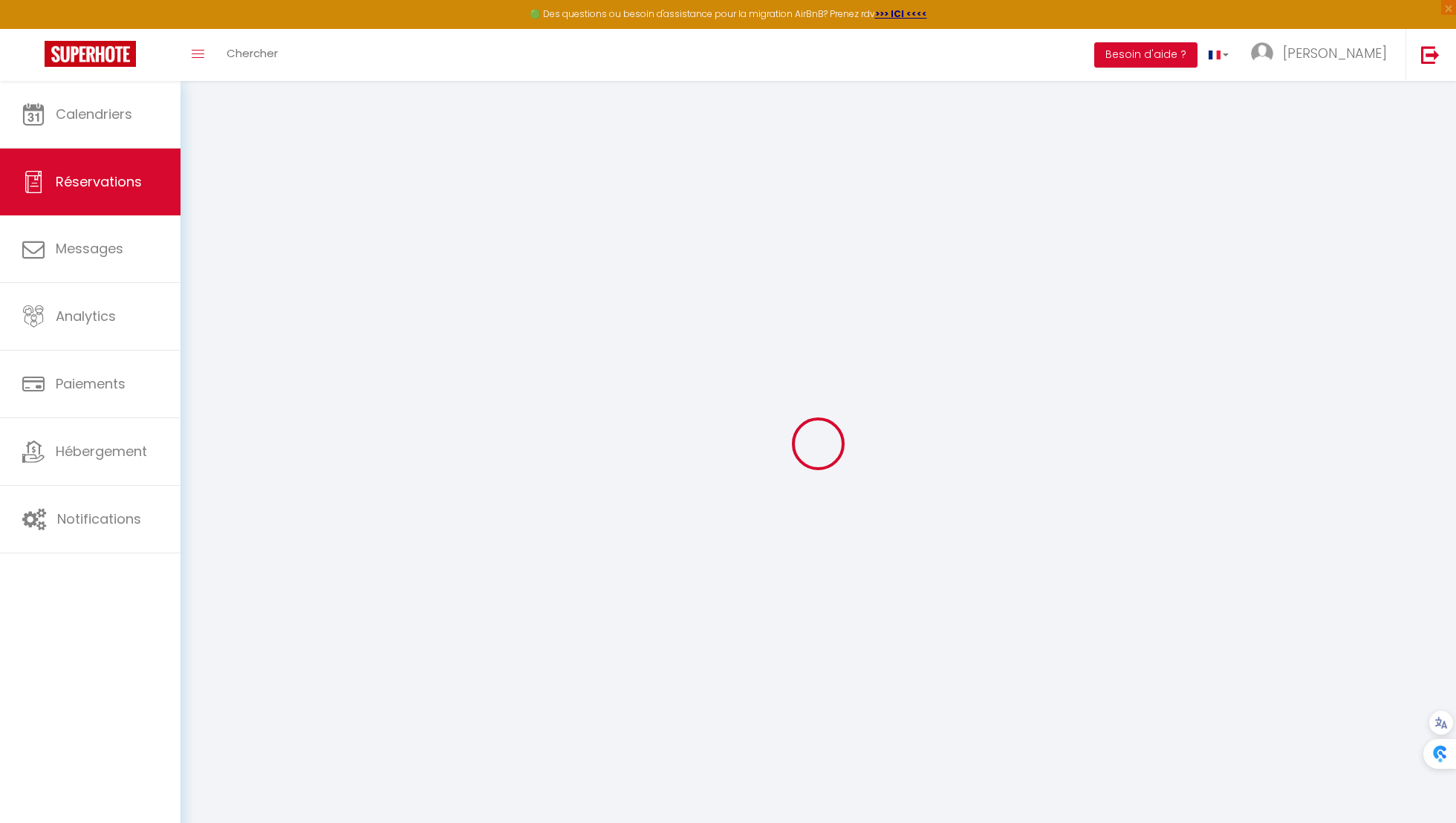
checkbox input "false"
type textarea "** THIS RESERVATION HAS BEEN PRE-PAID ** Je voyage pour affaires et il est poss…"
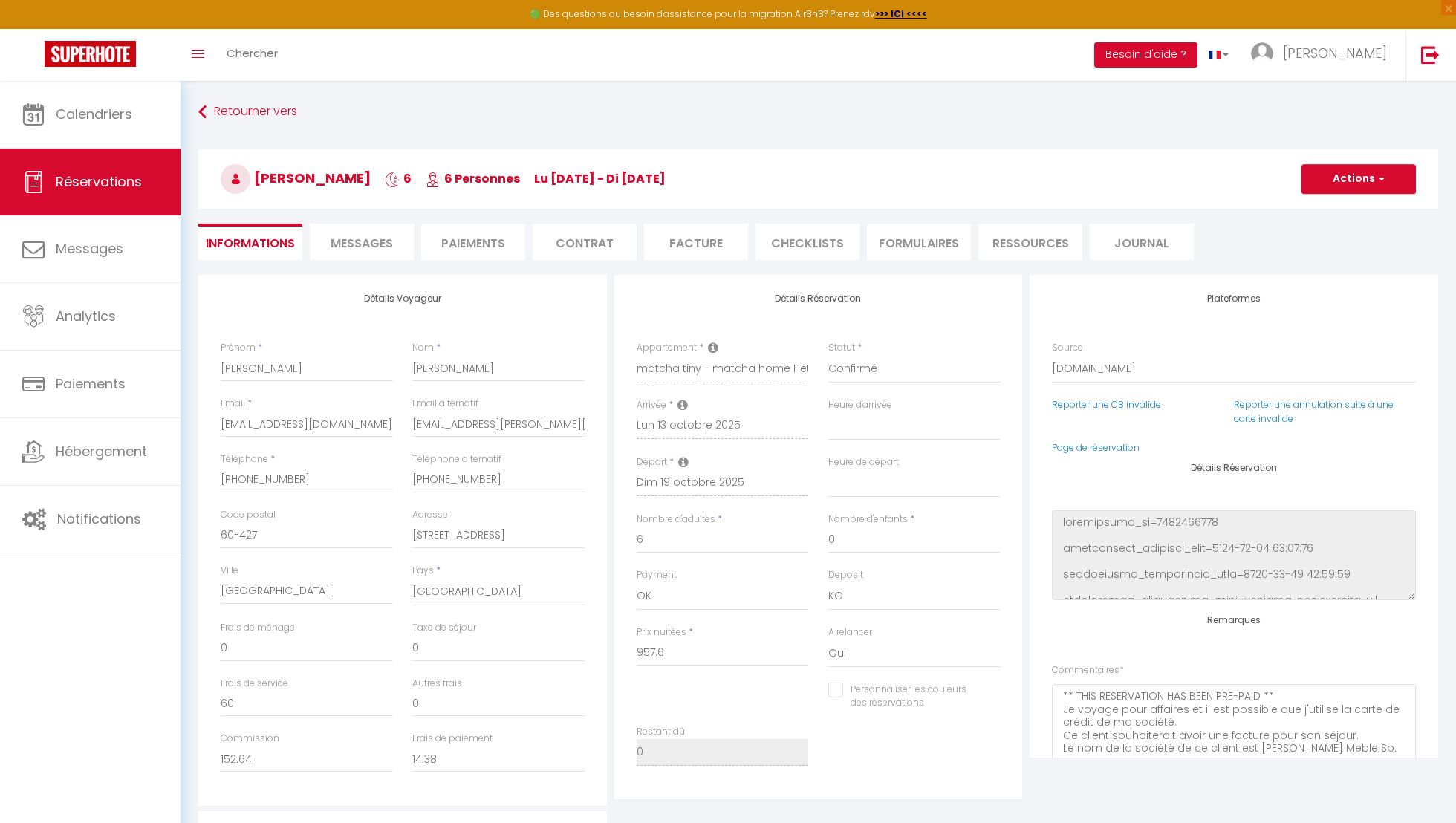
type input "9.58"
select select
checkbox input "false"
select select "21:00"
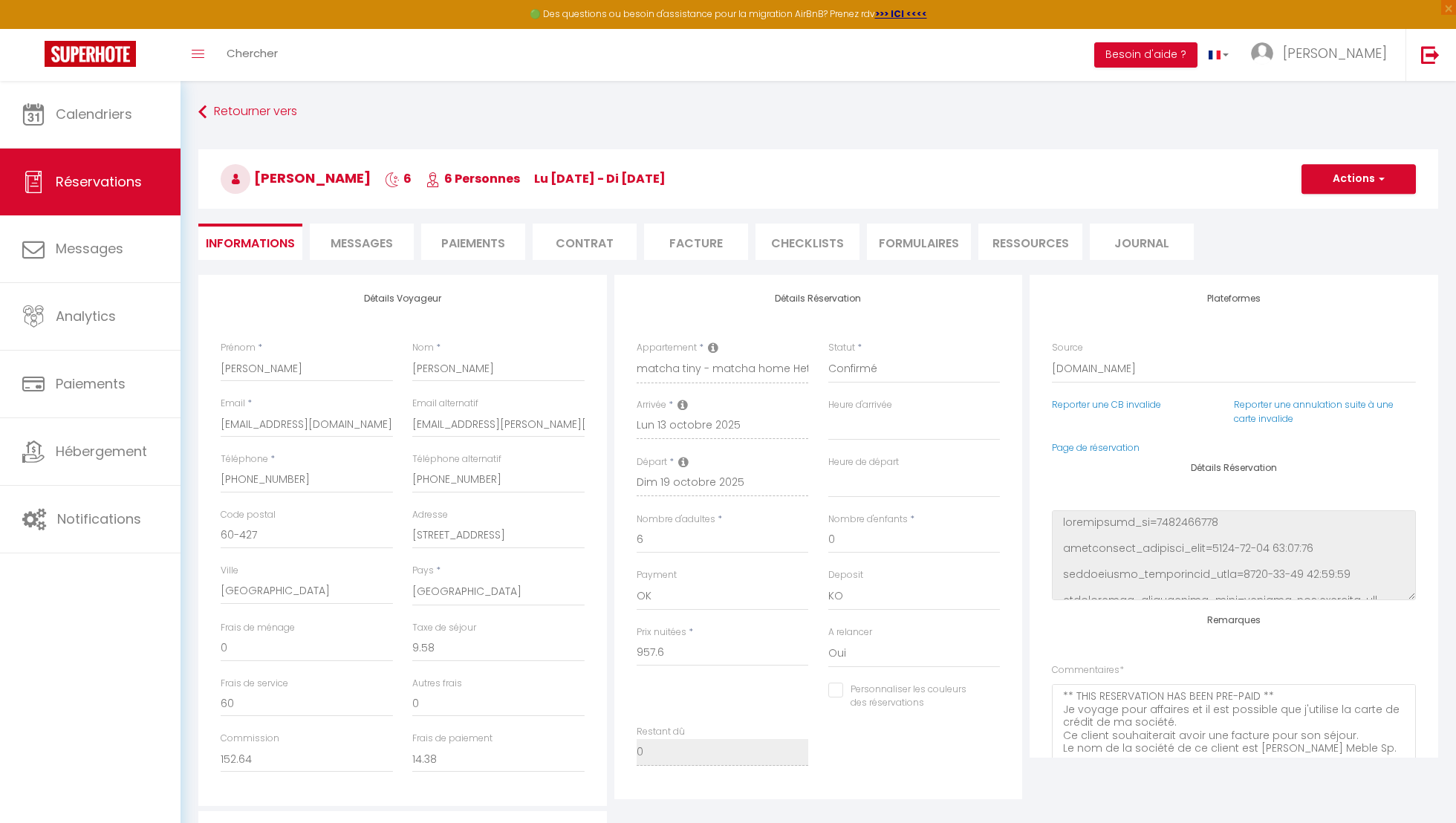
select select "10:00"
click at [701, 246] on li "Facture" at bounding box center [696, 241] width 104 height 36
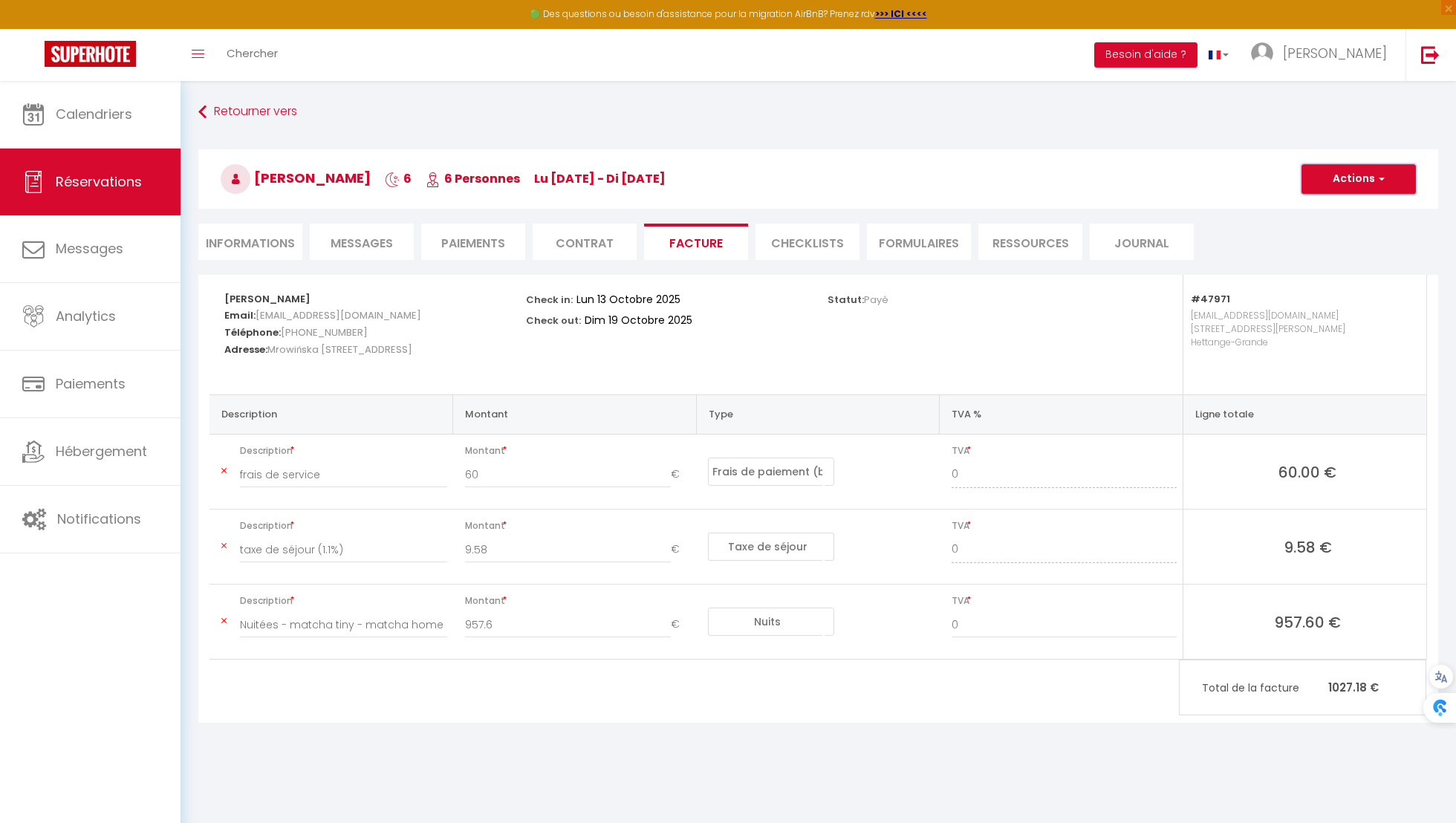
click at [1385, 181] on button "Actions" at bounding box center [1357, 179] width 114 height 29
click at [1355, 228] on link "Aperçu et éditer" at bounding box center [1348, 231] width 125 height 20
click at [1324, 175] on button "Actions" at bounding box center [1357, 179] width 114 height 29
click at [1320, 241] on link "Envoyer la facture" at bounding box center [1348, 250] width 125 height 20
type input "aszymc.983939@guest.booking.com"
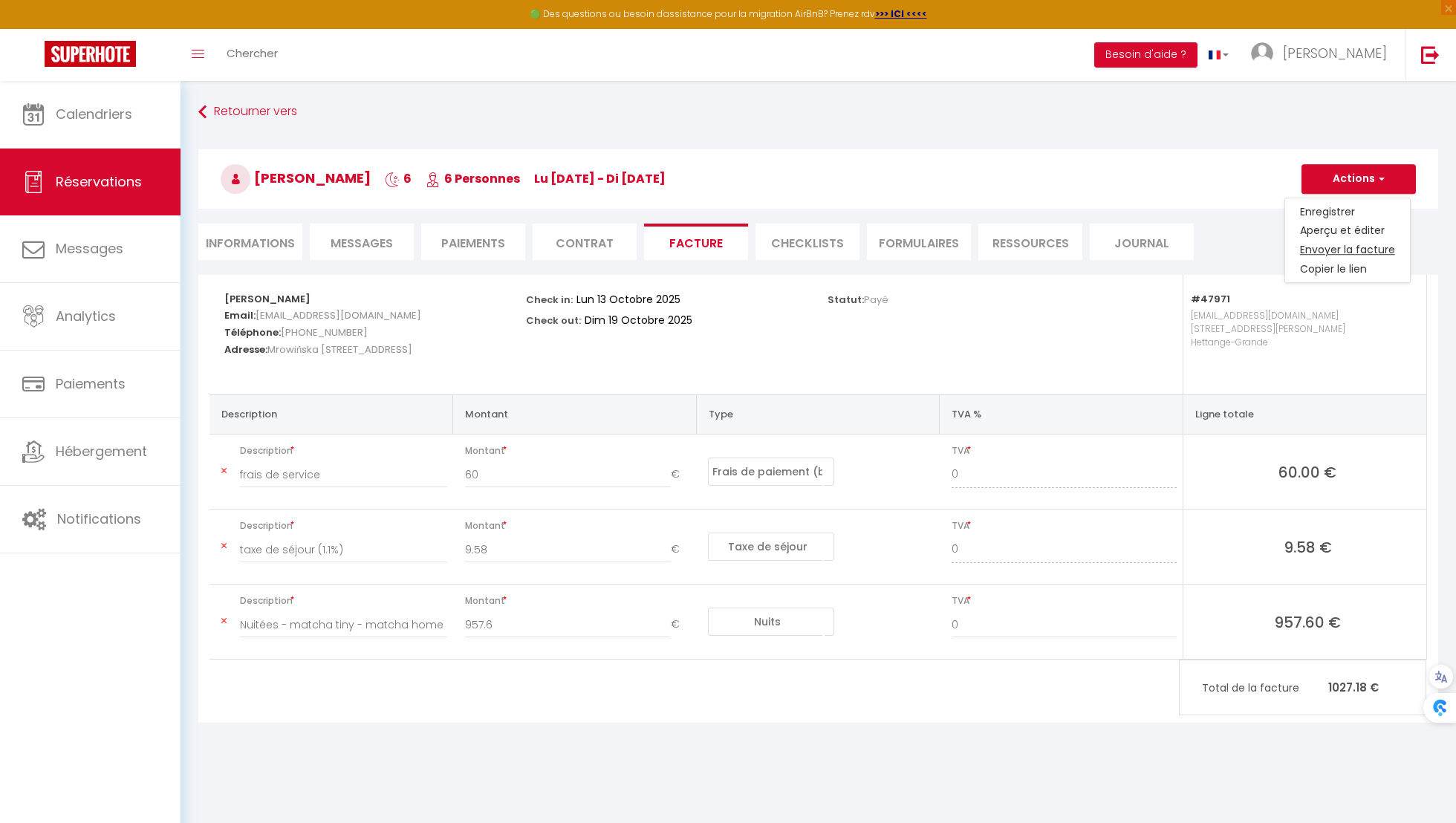
type input "Your invoice 6908436 - matcha tiny - matcha home Hettange"
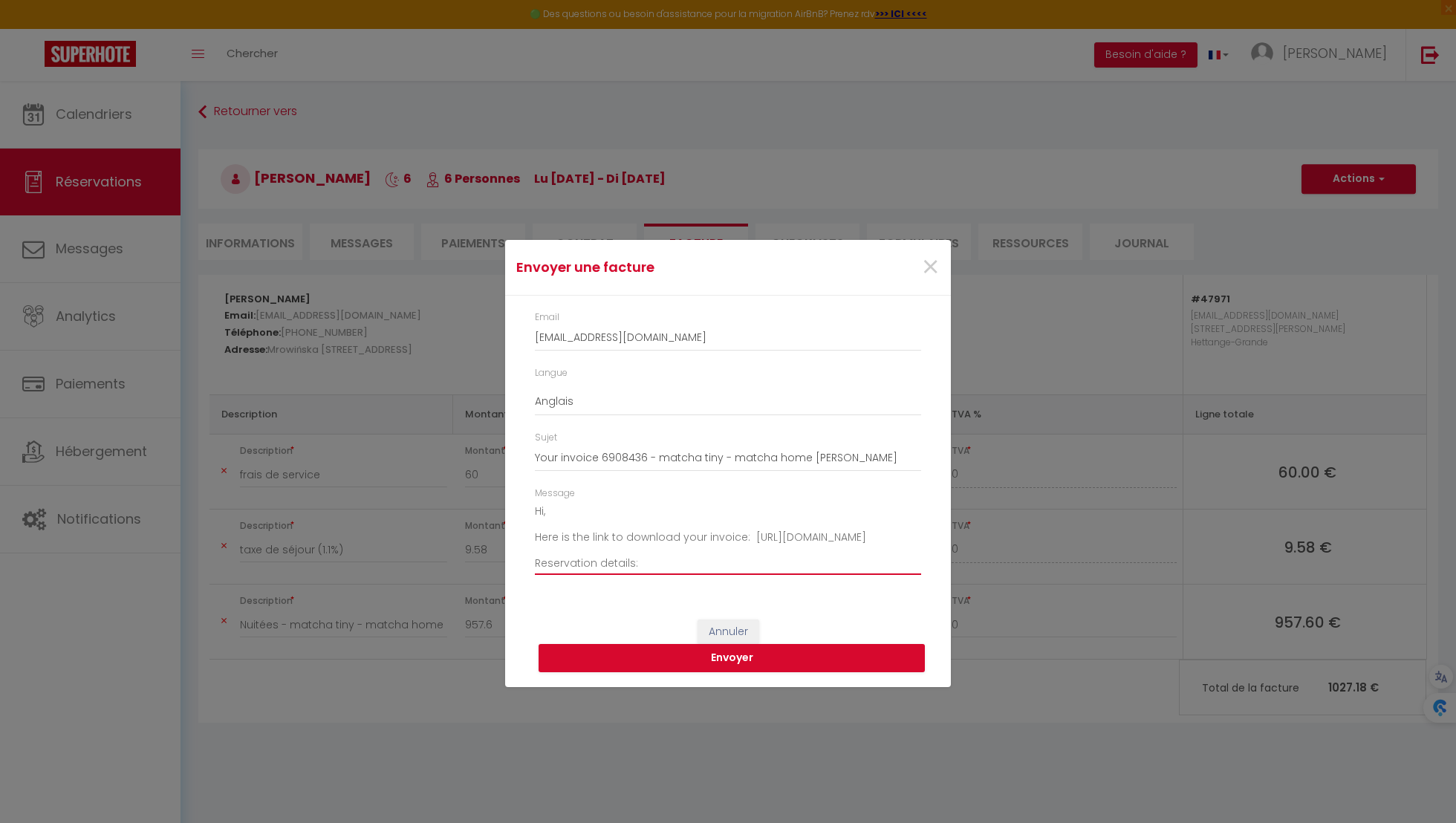
click at [692, 546] on textarea "Hi, Here is the link to download your invoice: https://superhote.com/applink/in…" at bounding box center [727, 537] width 386 height 75
click at [725, 537] on textarea "Hi, Here is the link to download your invoice: https://superhote.com/applink/in…" at bounding box center [727, 537] width 386 height 75
click at [750, 539] on textarea "Hi, Here is the link to download your EDITED INVOICE: https://superhote.com/app…" at bounding box center [727, 537] width 386 height 75
type textarea "Hi, Here is the link to download your EDITED INVOICE: https://superhote.com/app…"
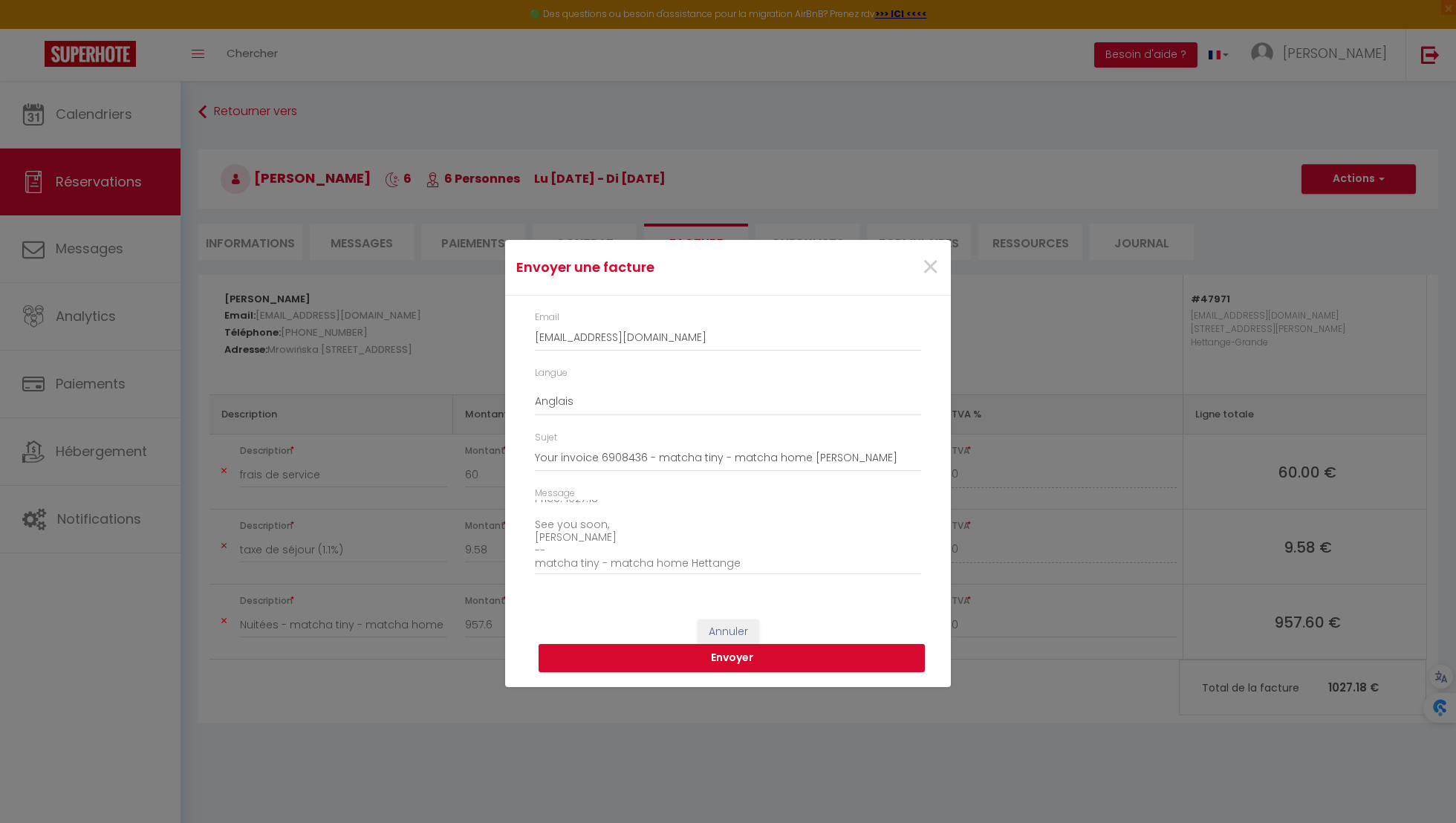
click at [831, 661] on button "Envoyer" at bounding box center [731, 658] width 386 height 28
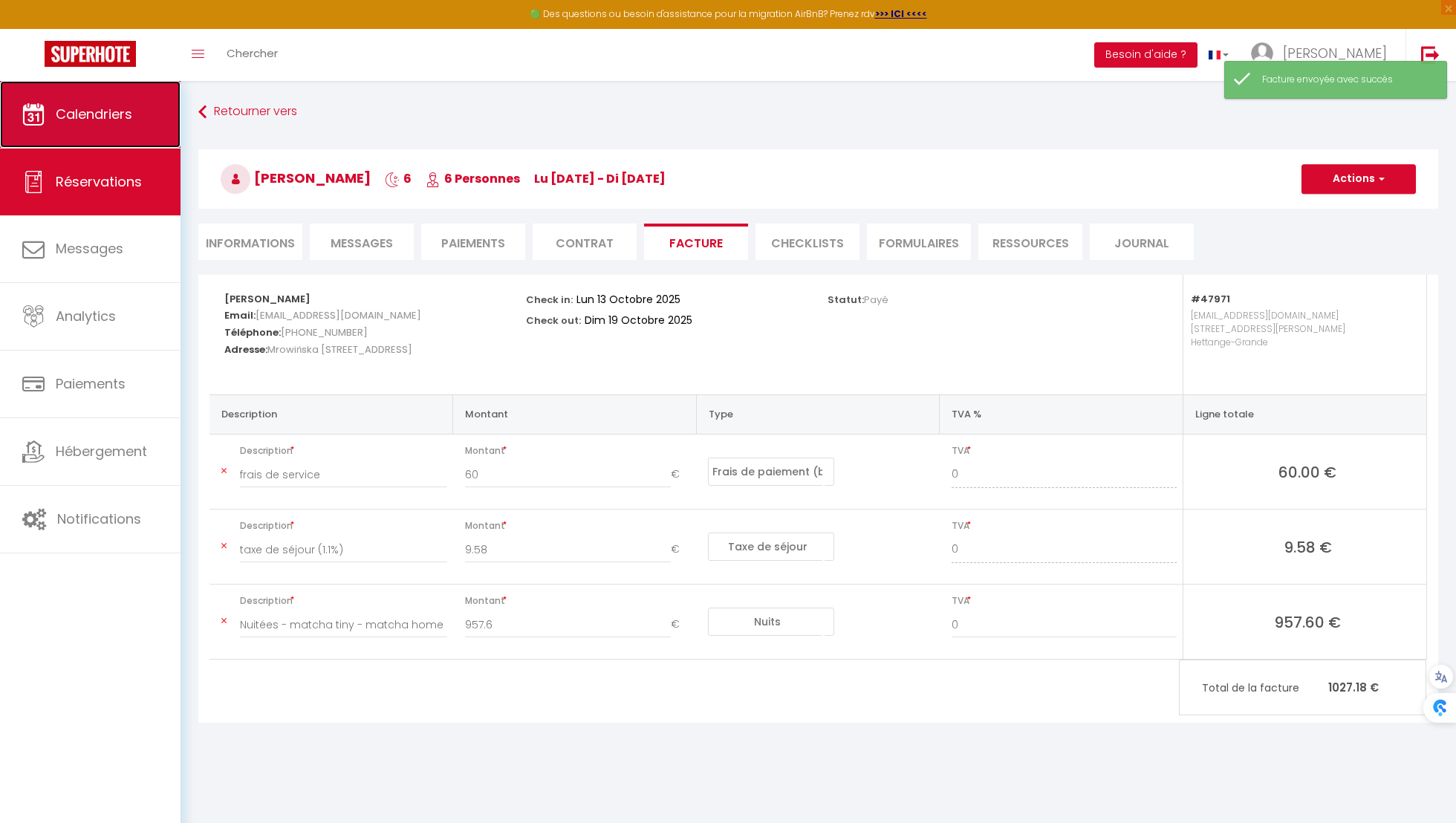
click at [106, 116] on span "Calendriers" at bounding box center [94, 113] width 76 height 19
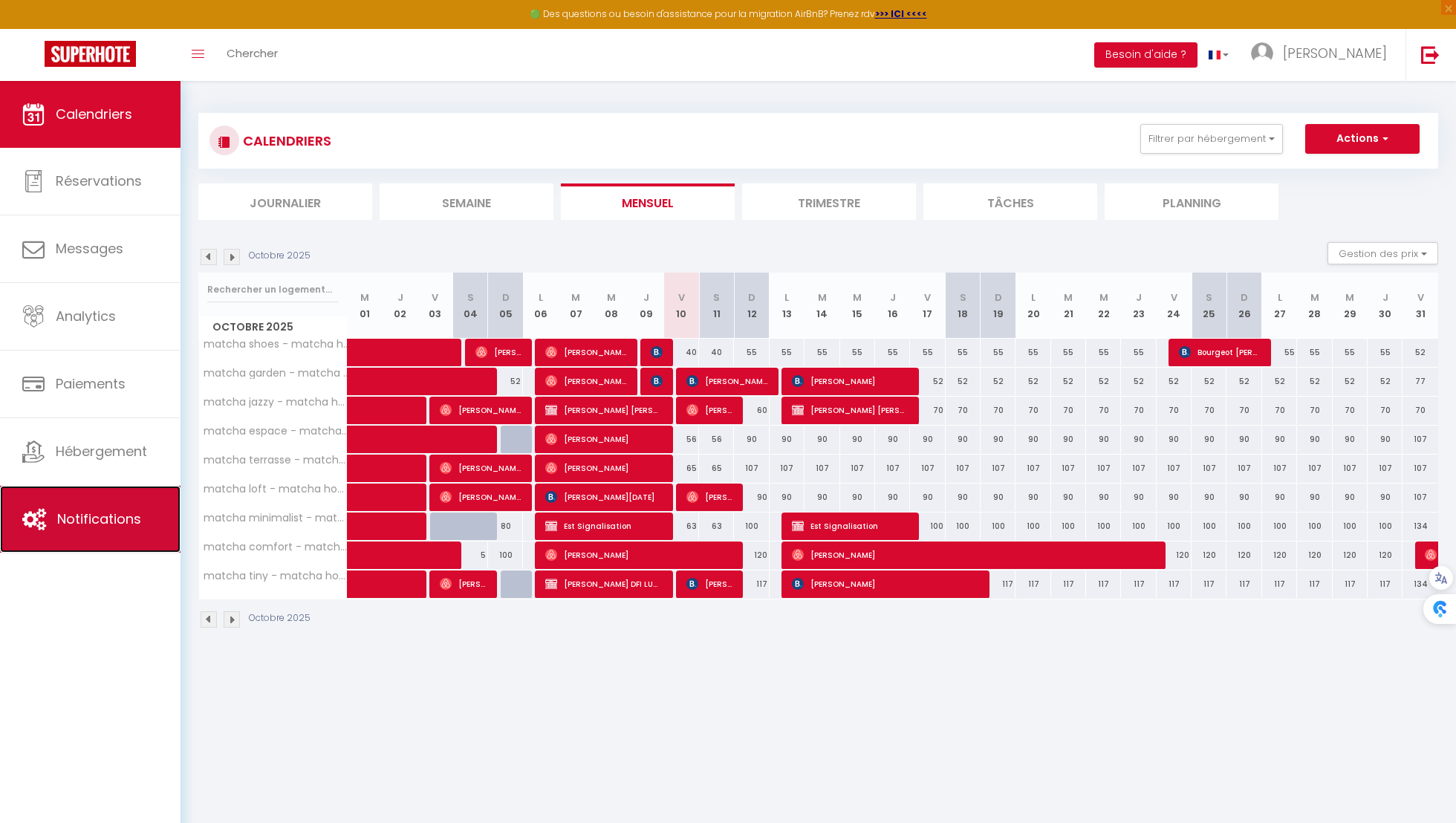
click at [100, 502] on link "Notifications" at bounding box center [90, 519] width 181 height 66
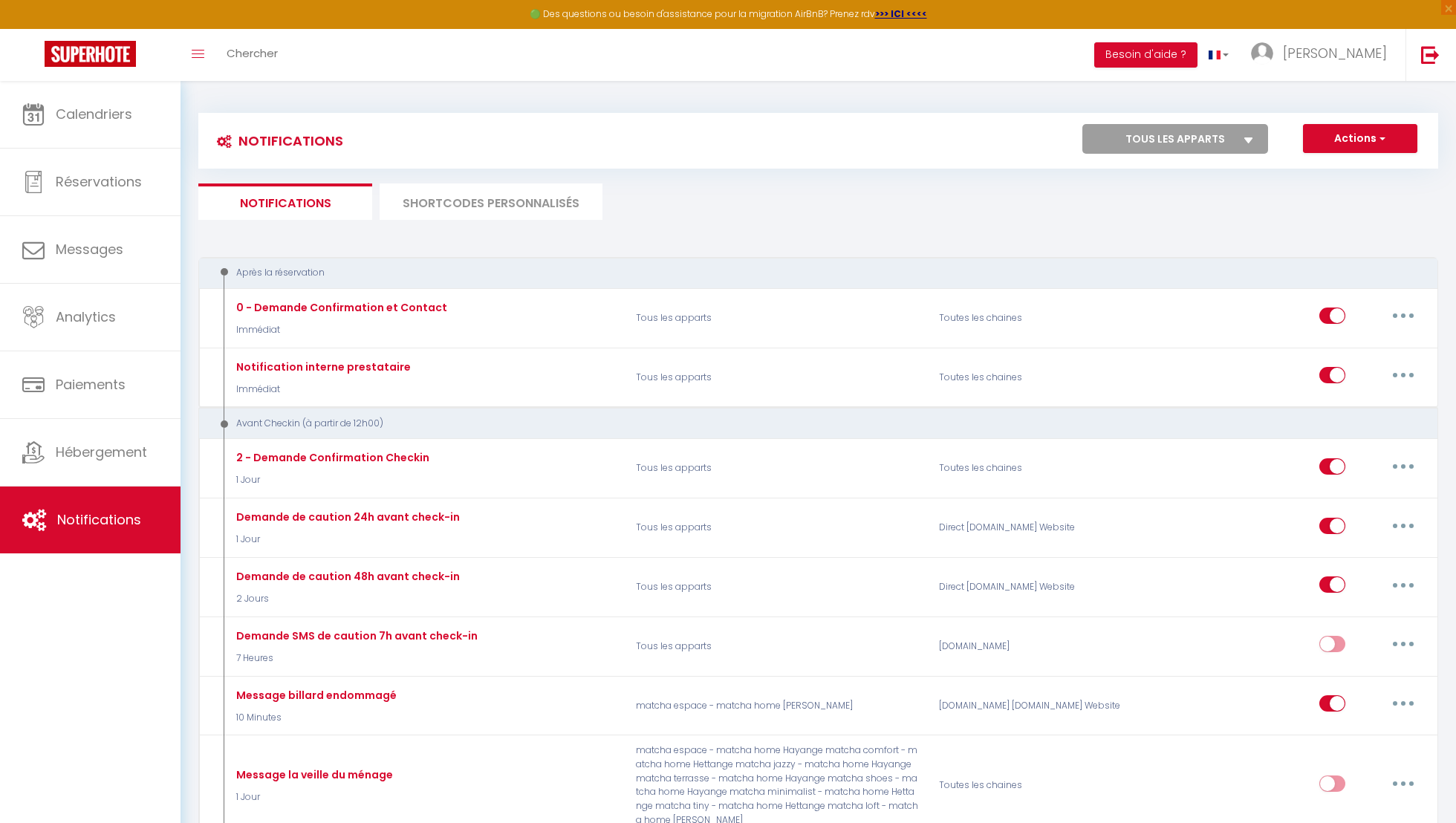
click at [466, 201] on li "SHORTCODES PERSONNALISÉS" at bounding box center [491, 201] width 223 height 36
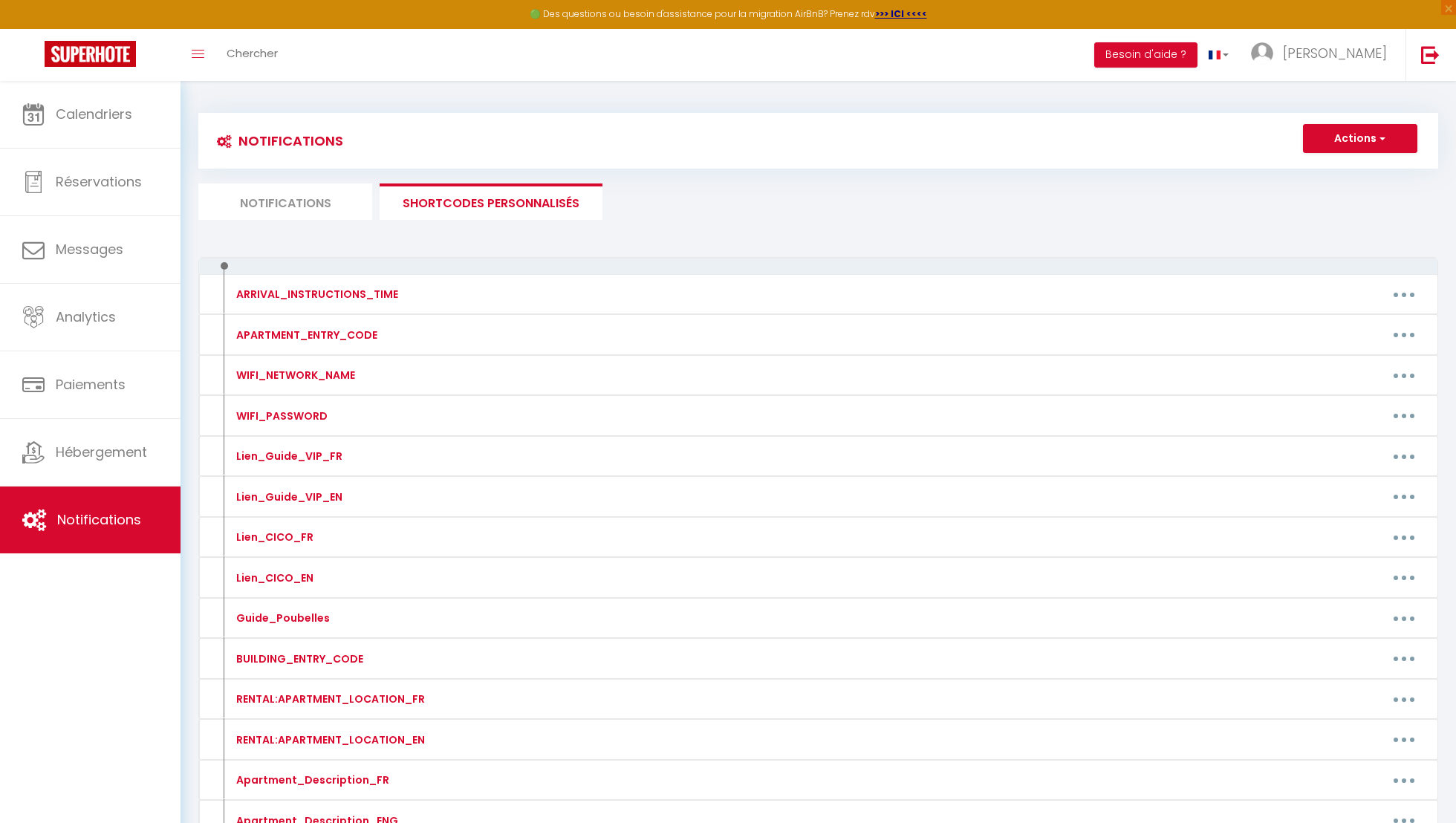
click at [318, 192] on li "Notifications" at bounding box center [285, 201] width 174 height 36
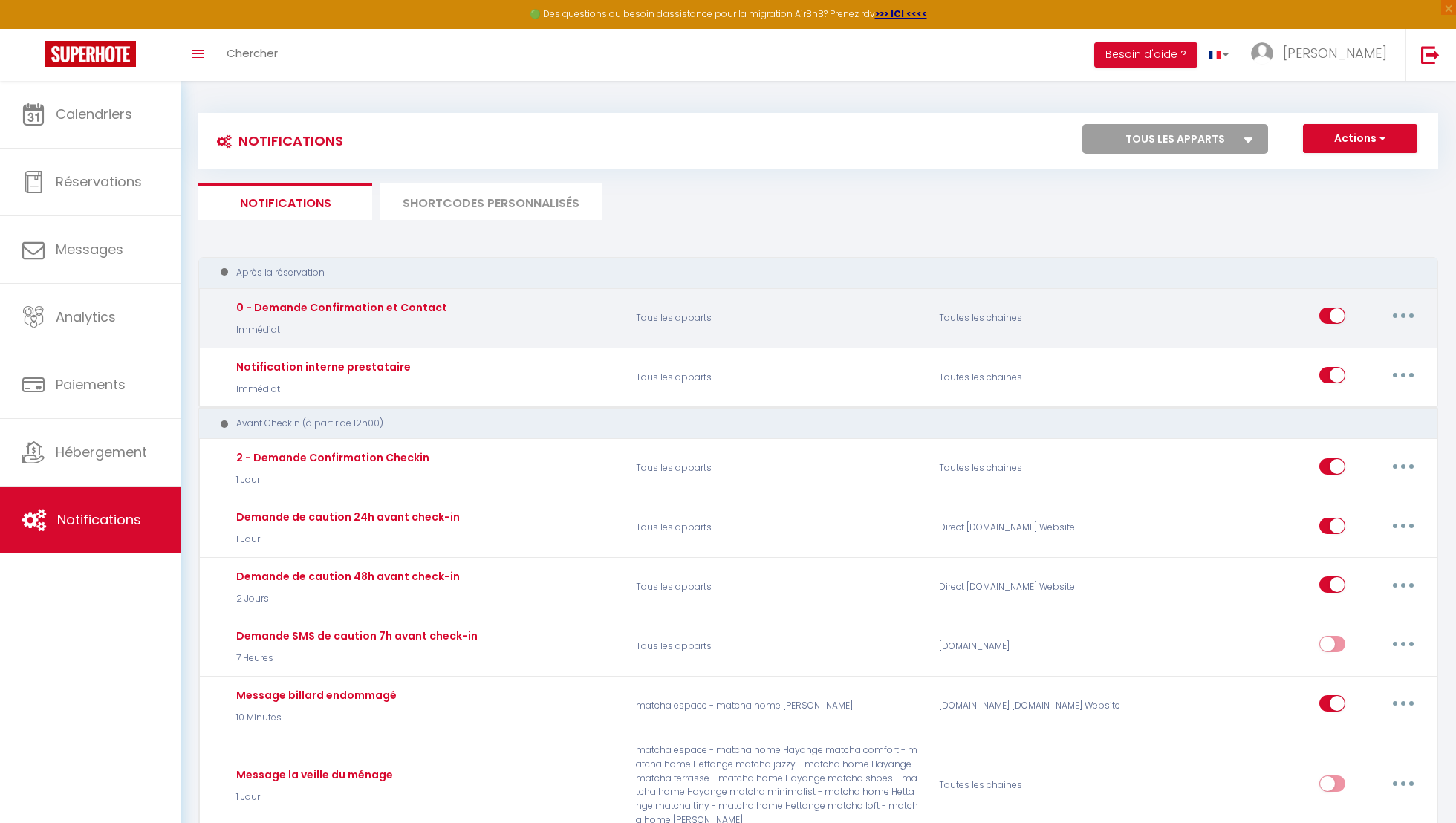
scroll to position [676, 0]
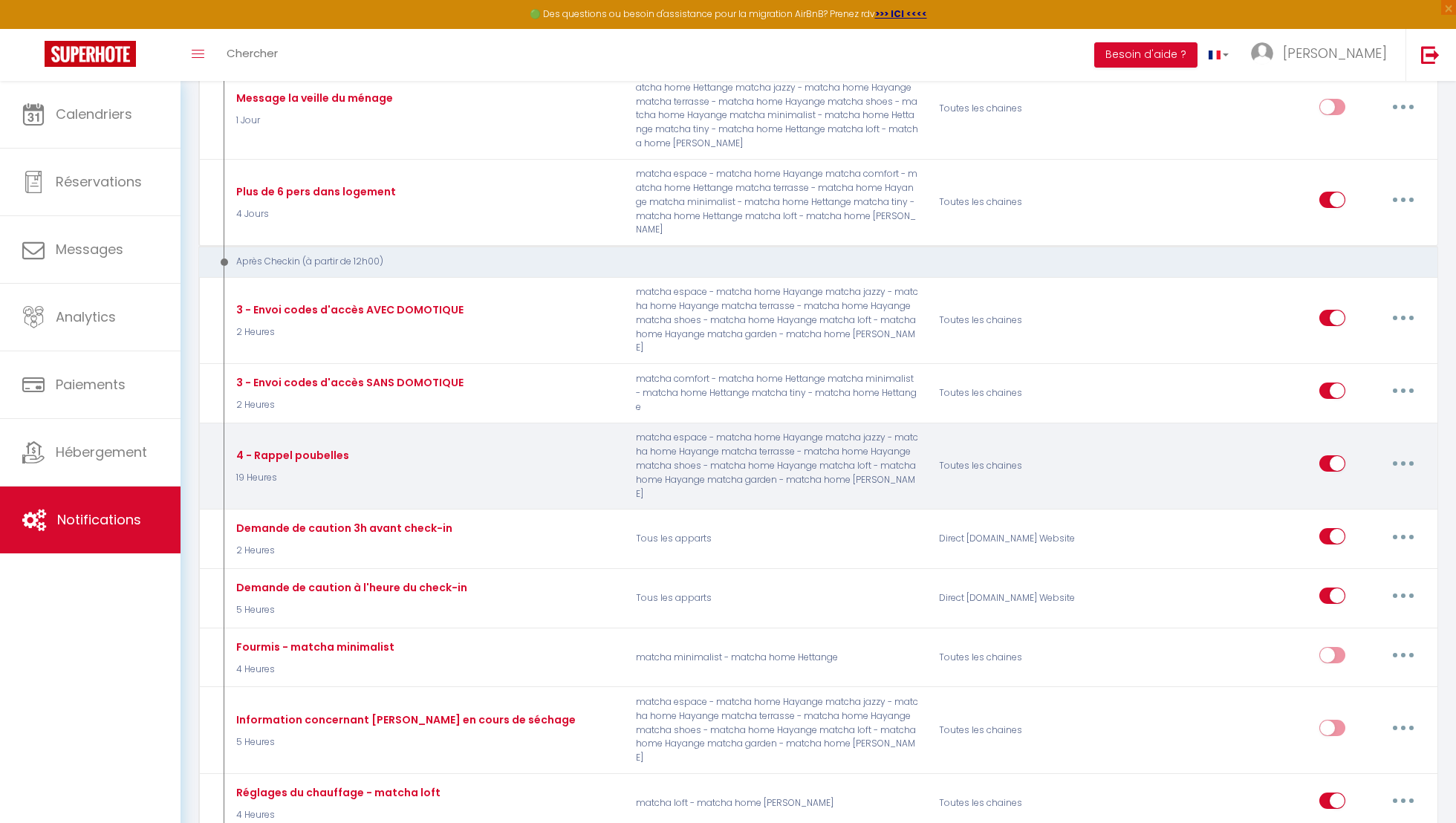
click at [1394, 452] on button "button" at bounding box center [1402, 463] width 42 height 23
click at [1362, 485] on link "Editer" at bounding box center [1364, 498] width 109 height 25
type input "4 - Rappel poubelles"
select select "3"
select select "19 Heures"
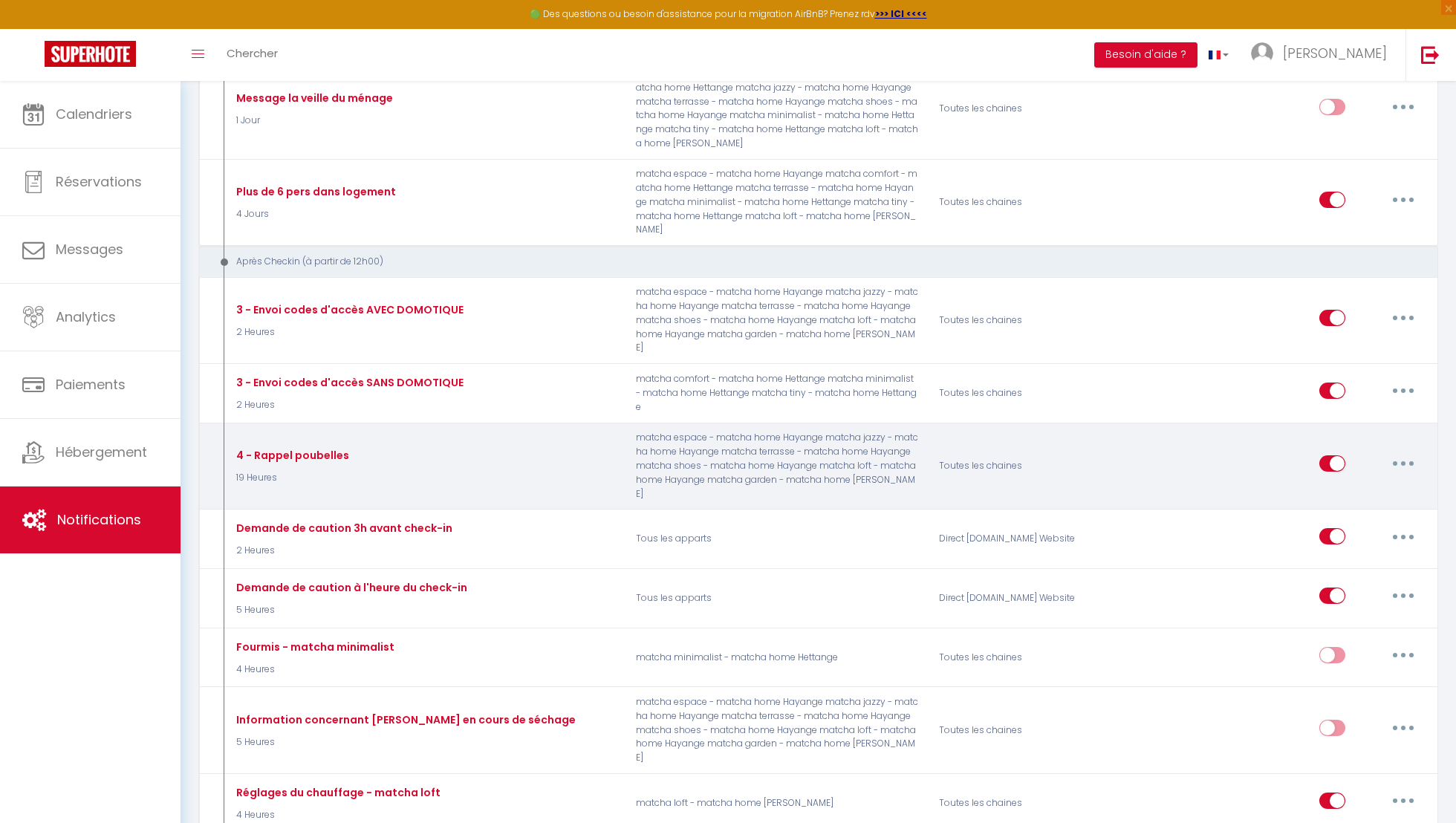
select select "if_deposit_is_paid"
checkbox input "true"
checkbox input "false"
radio input "true"
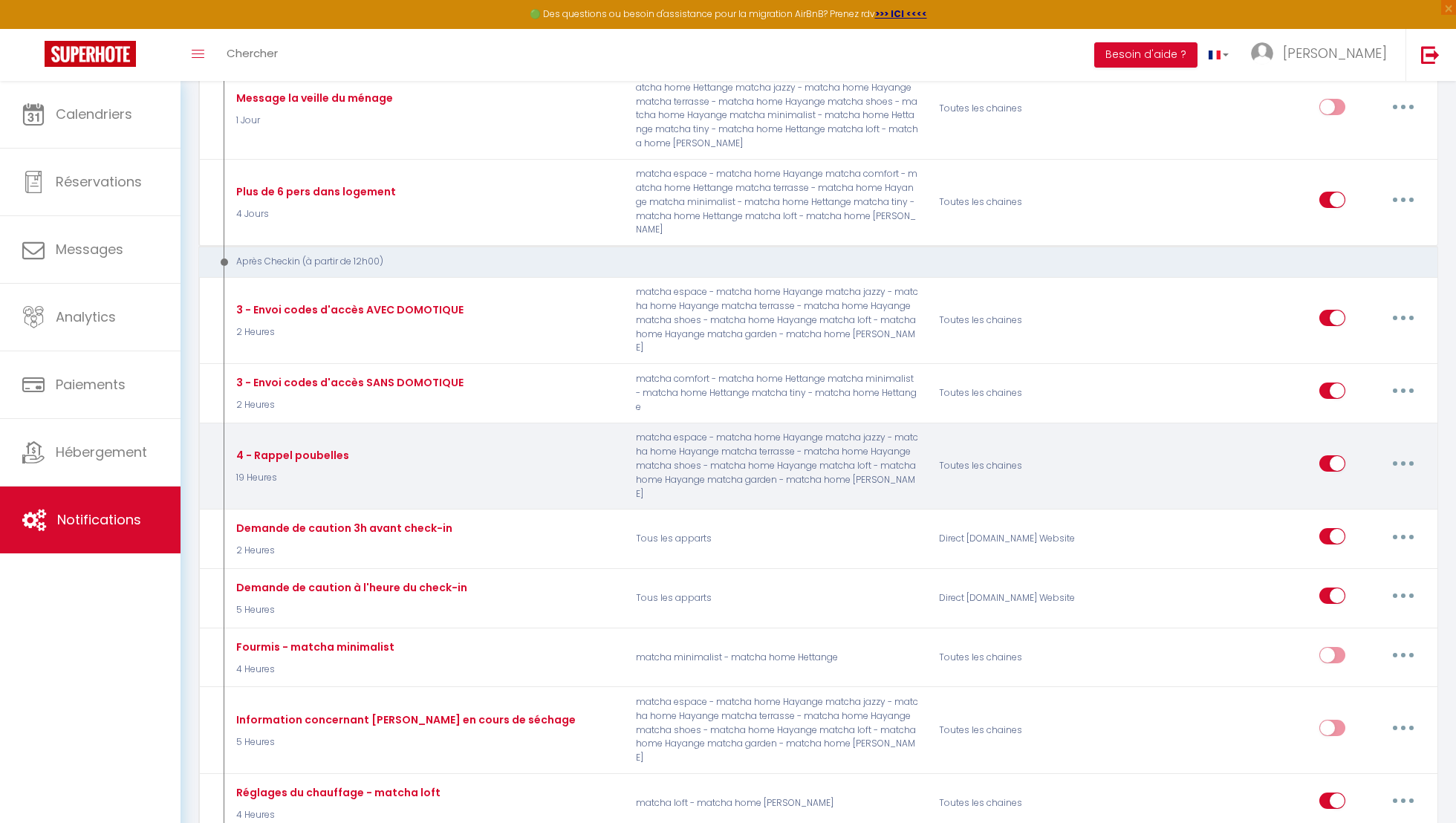
type input "[RENTAL:NAME] - À propos des poubelles"
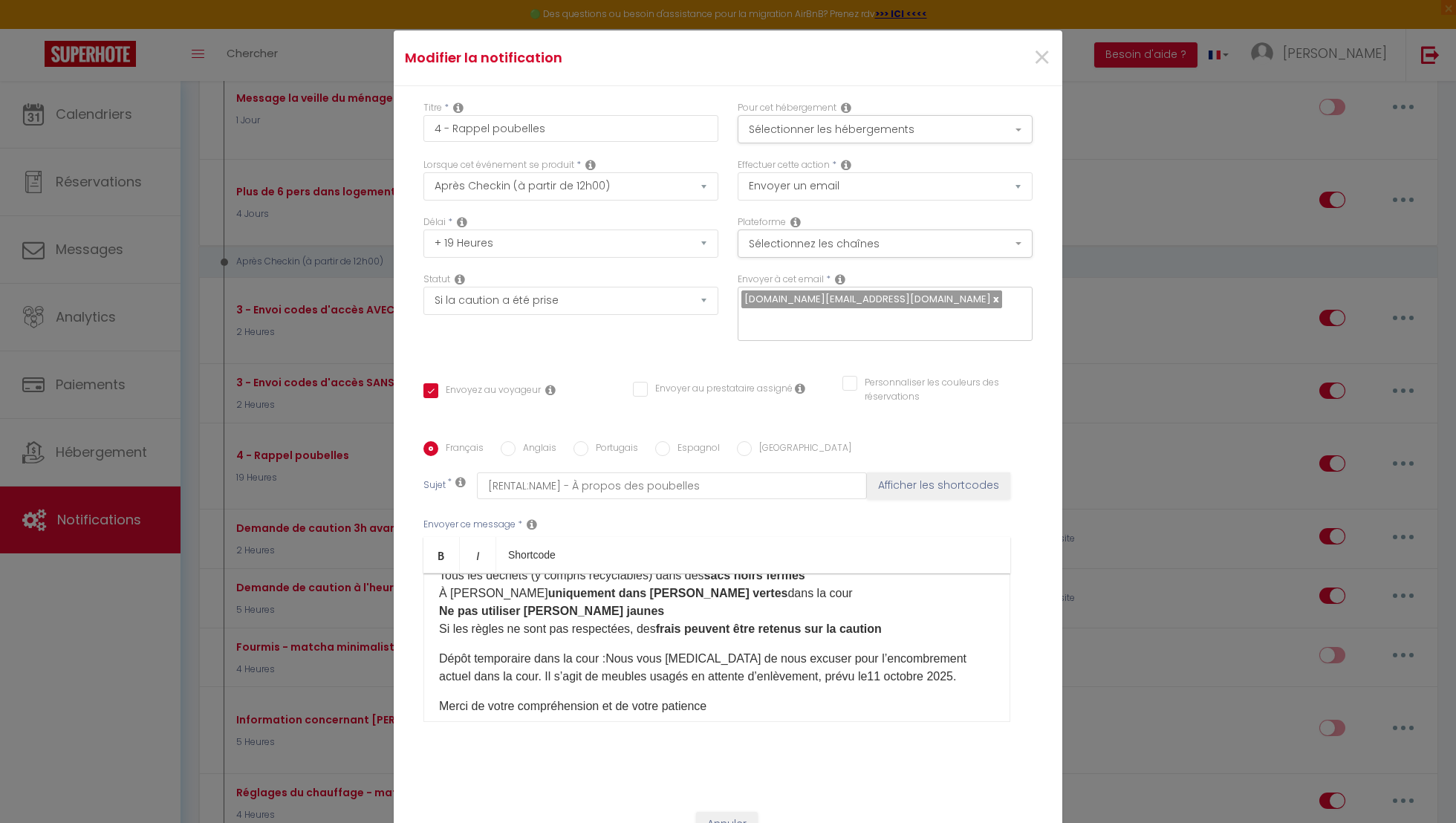
scroll to position [355, 0]
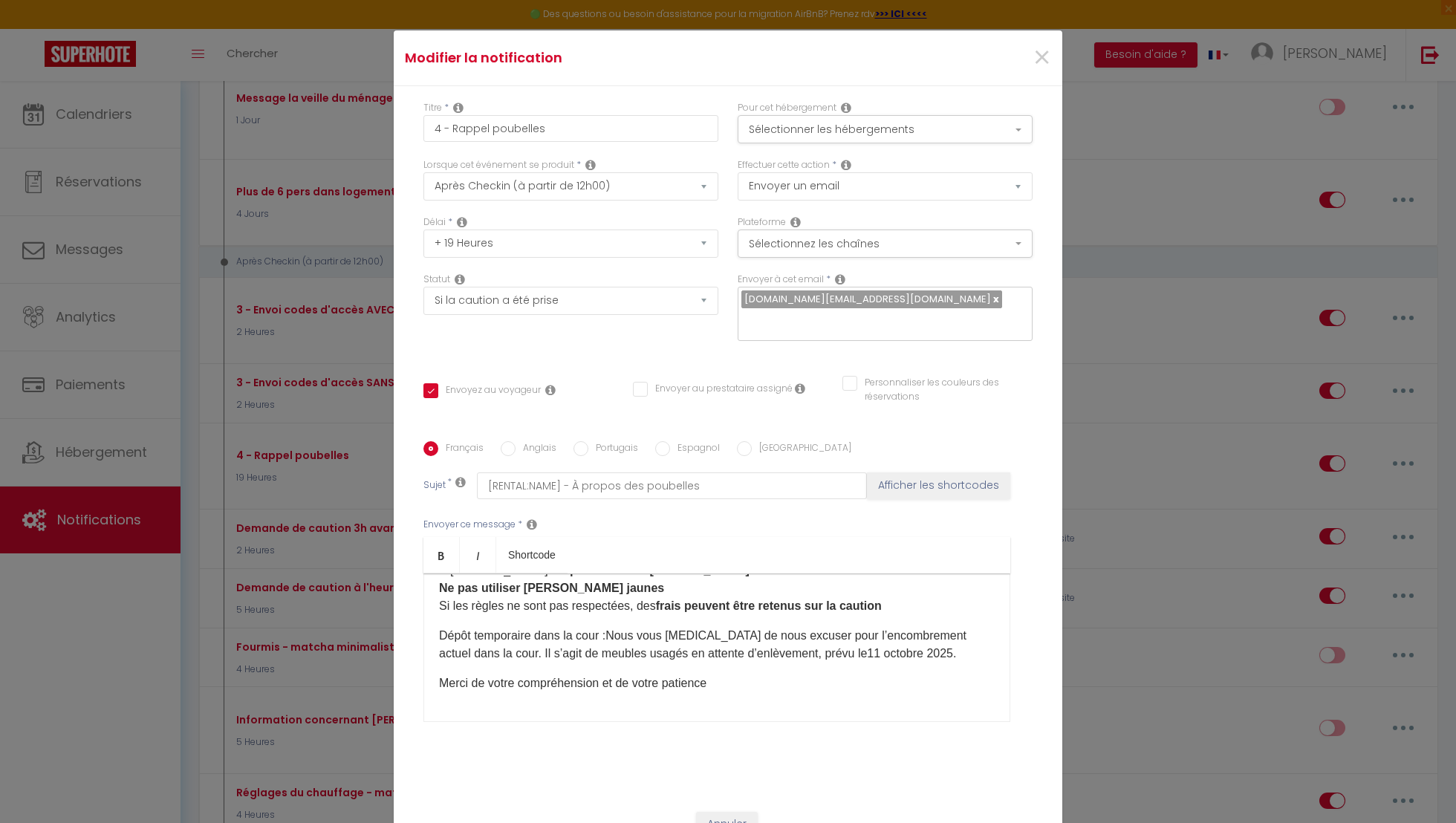
click at [867, 649] on span "11 octobre 2025" at bounding box center [910, 653] width 86 height 13
click at [531, 452] on label "Anglais" at bounding box center [535, 449] width 41 height 17
click at [515, 452] on input "Anglais" at bounding box center [507, 448] width 15 height 15
radio input "true"
checkbox input "true"
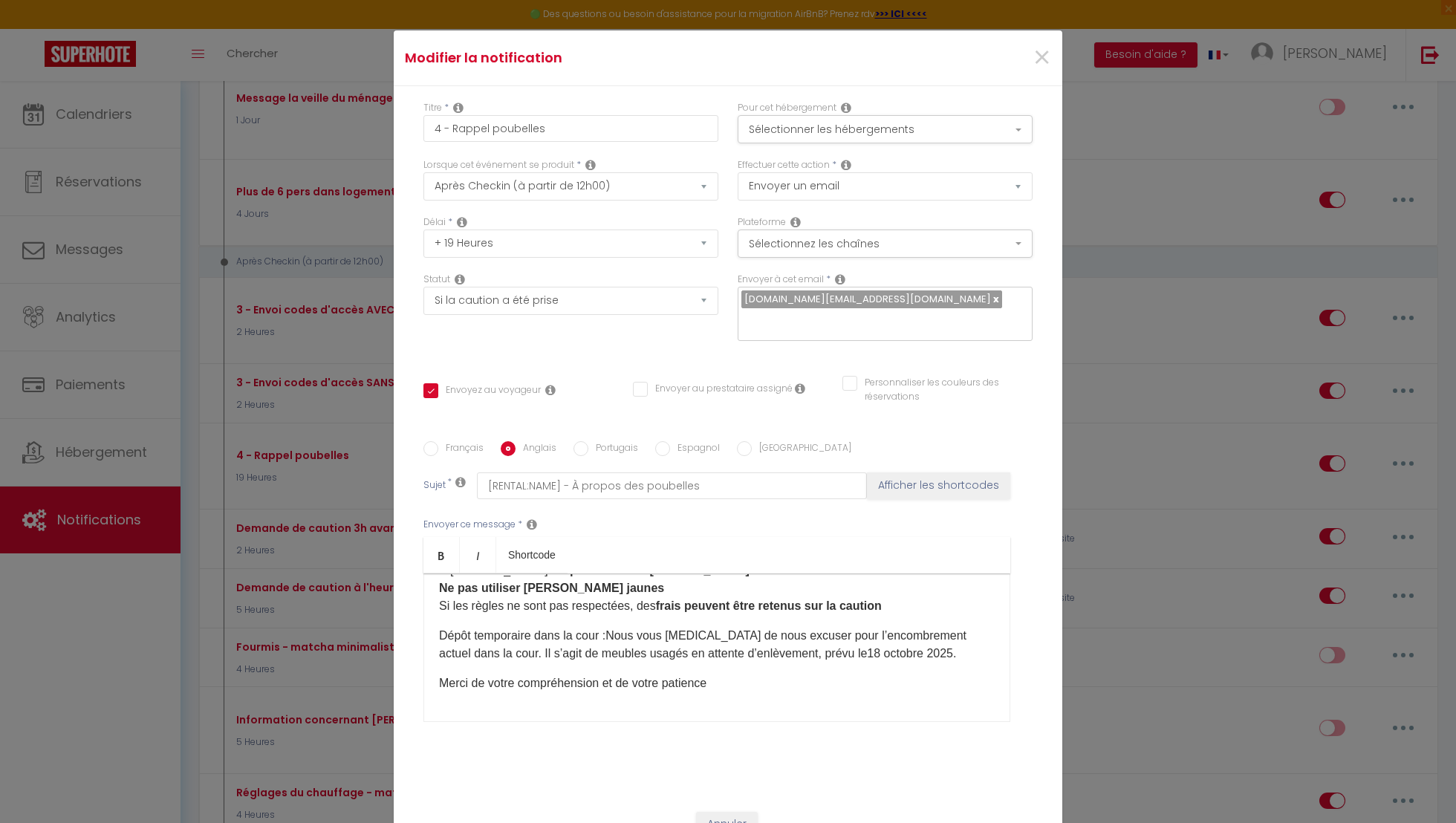
checkbox input "false"
type input "[RENTAL:NAME] - About the trash bins"
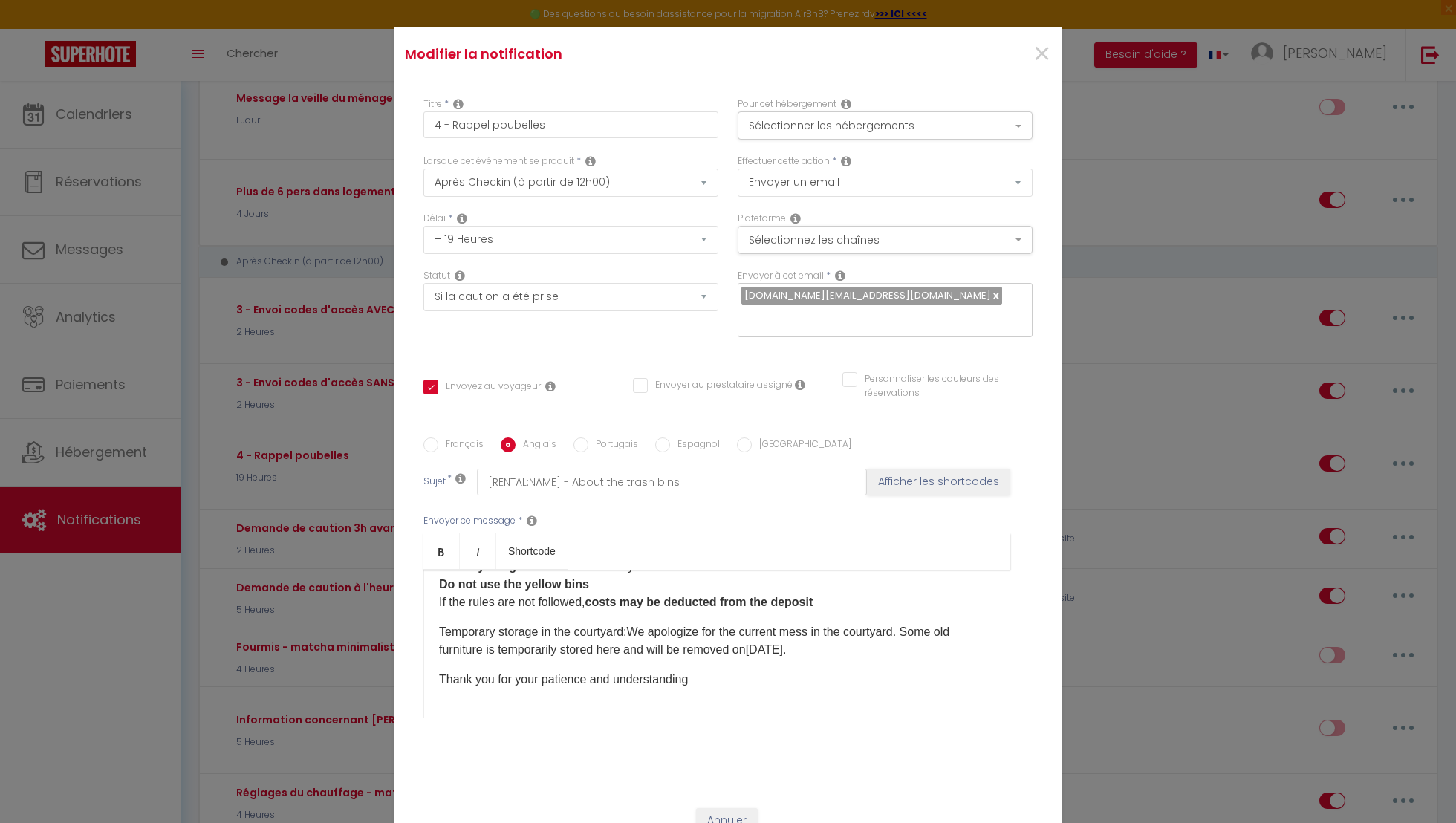
click at [783, 645] on span "October 11th, 2025" at bounding box center [764, 649] width 37 height 13
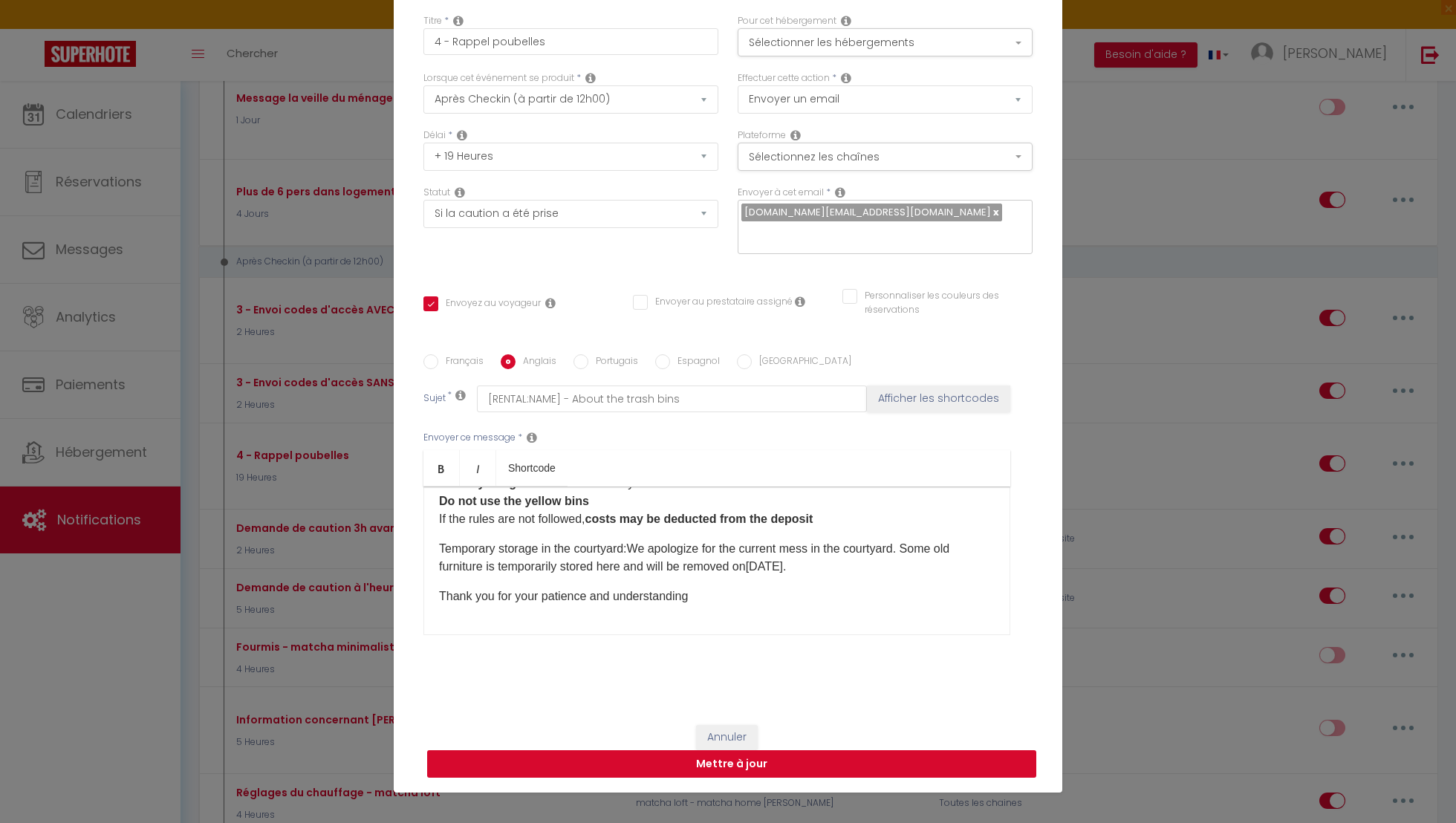
click at [830, 762] on button "Mettre à jour" at bounding box center [731, 764] width 609 height 28
checkbox input "true"
checkbox input "false"
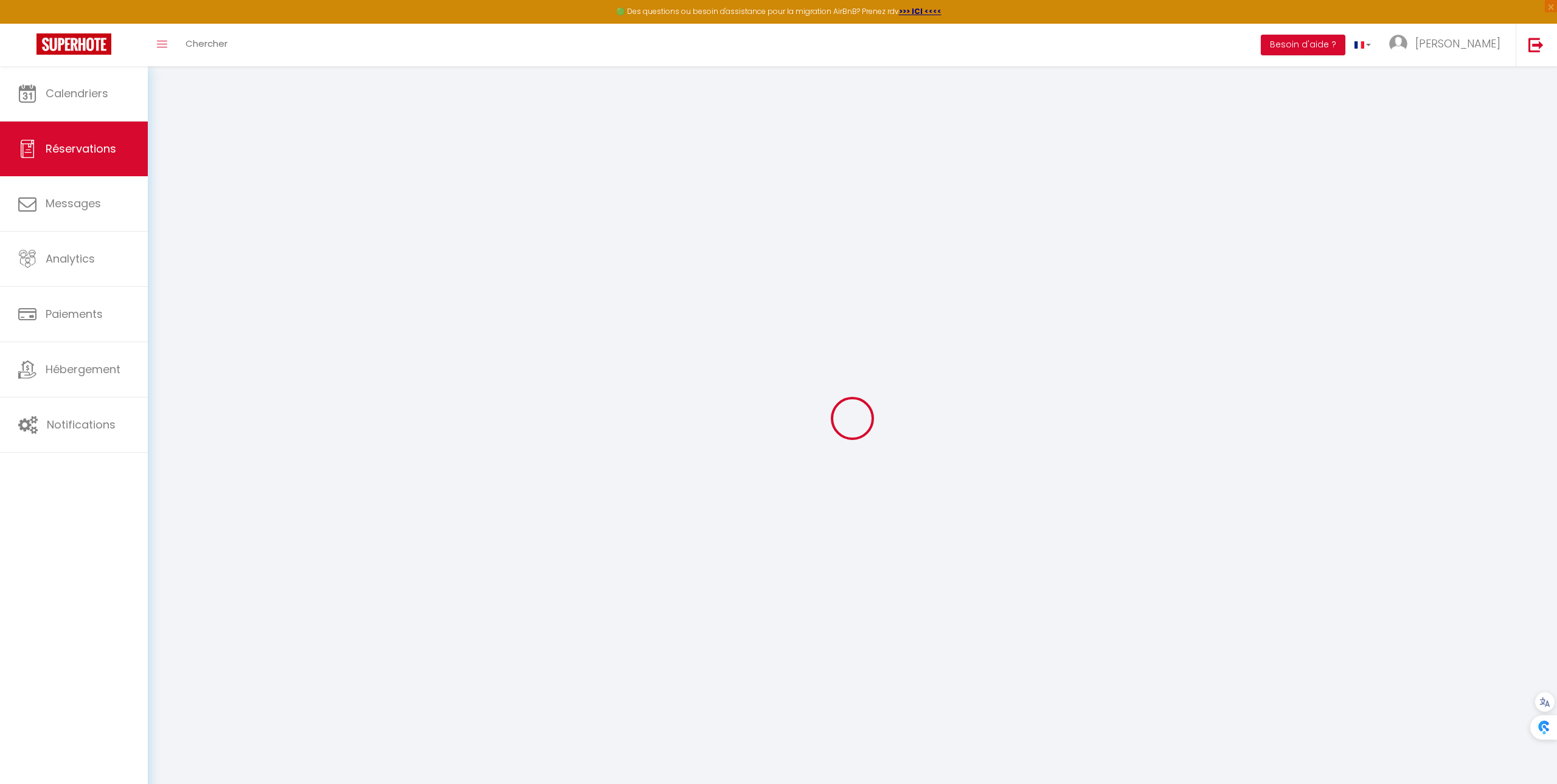
select select
checkbox input "false"
type textarea "** THIS RESERVATION HAS BEEN PRE-PAID ** Je voyage pour affaires et il est poss…"
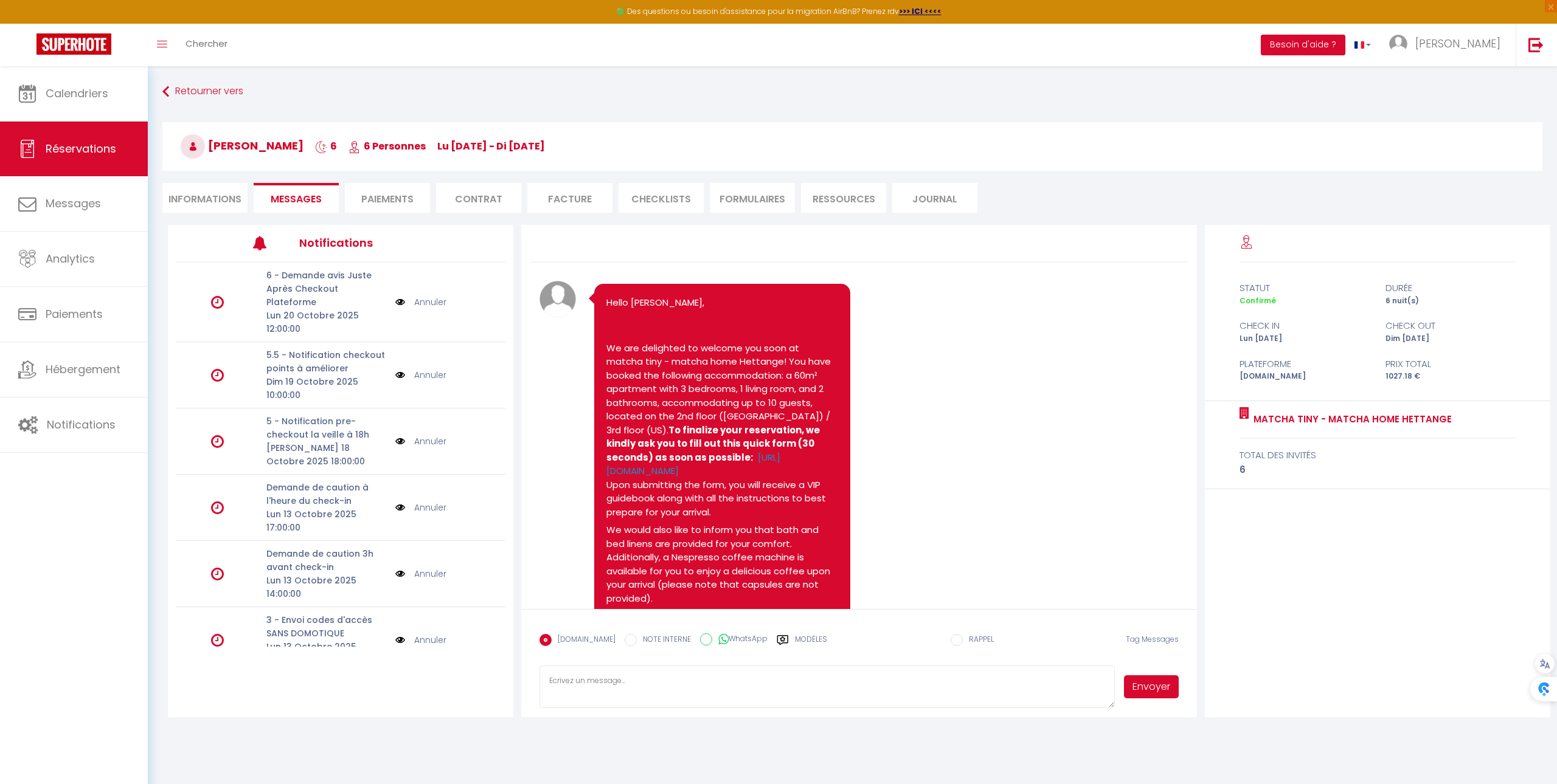
scroll to position [2778, 0]
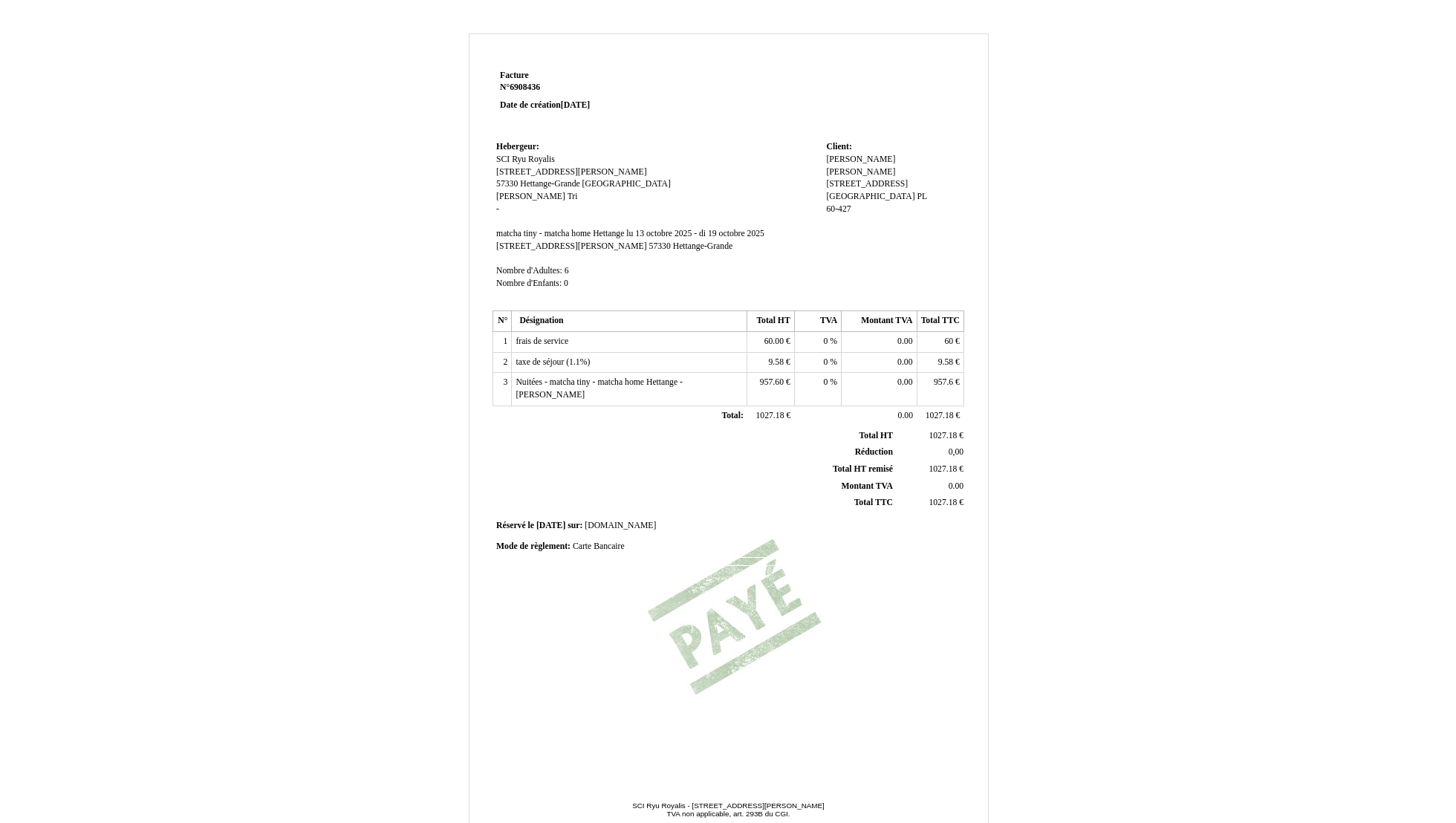
click at [841, 155] on span "[PERSON_NAME]" at bounding box center [860, 159] width 69 height 10
paste input "UNDERWOOD MEBLE SPÓŁKA Z OGRANICZONĄ ODPOWIEDZIALNOŚCIĄ"
click at [933, 199] on div "[PERSON_NAME] [PERSON_NAME] 5 [STREET_ADDRESS] PL PL 60-427 60-427" at bounding box center [892, 191] width 134 height 74
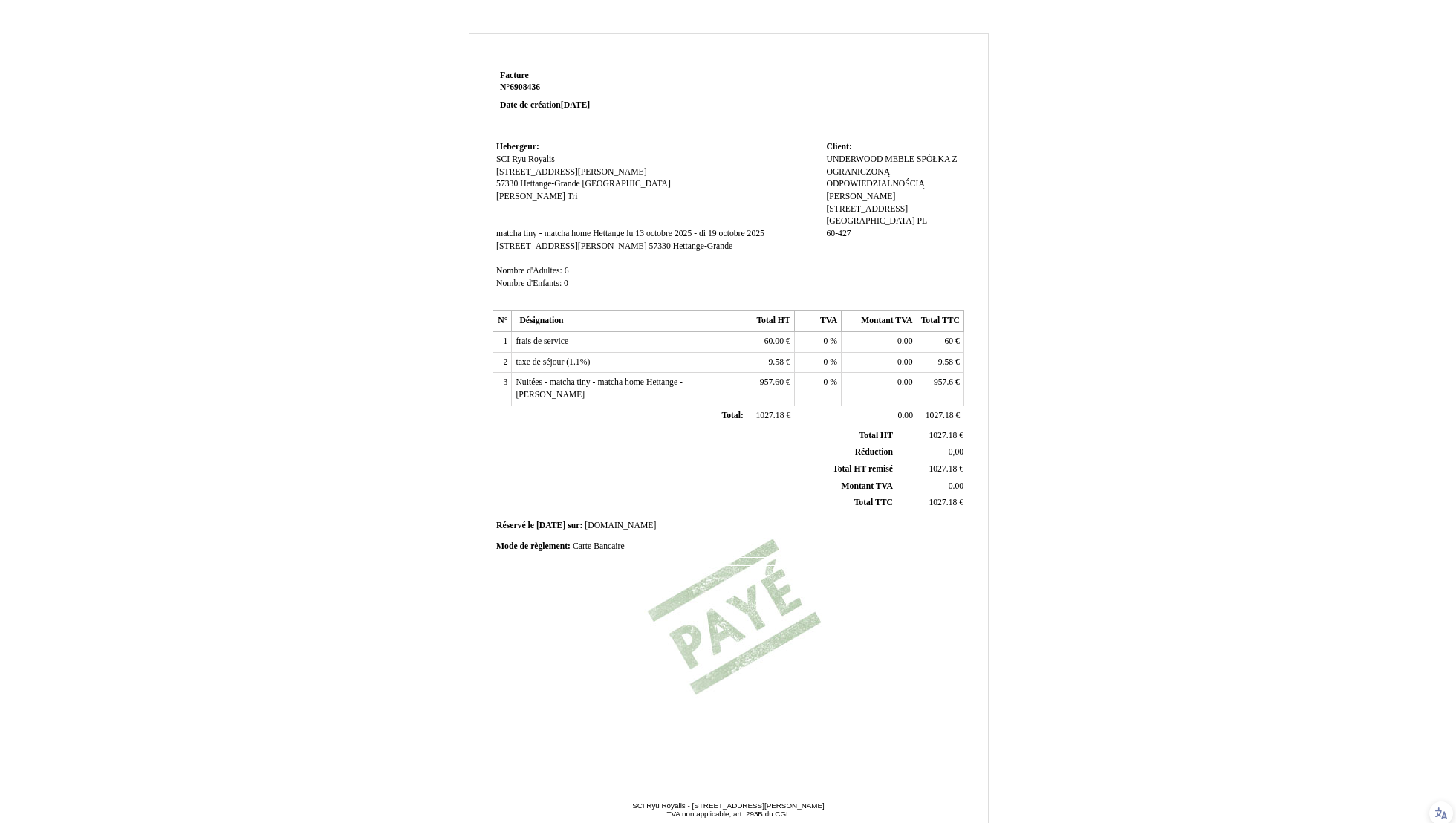
click at [860, 182] on span "UNDERWOOD MEBLE SPÓŁKA Z OGRANICZONĄ ODPOWIEDZIALNOŚCIĄ" at bounding box center [891, 171] width 131 height 34
type input "UNDERWOOD MEBLE SPÓŁKA Z OGRANICZONĄ"
click at [974, 196] on div "Facture Facture N° 6908436 6908436 Date de création [DATE] Hebergeur: Hebergeur…" at bounding box center [728, 453] width 518 height 772
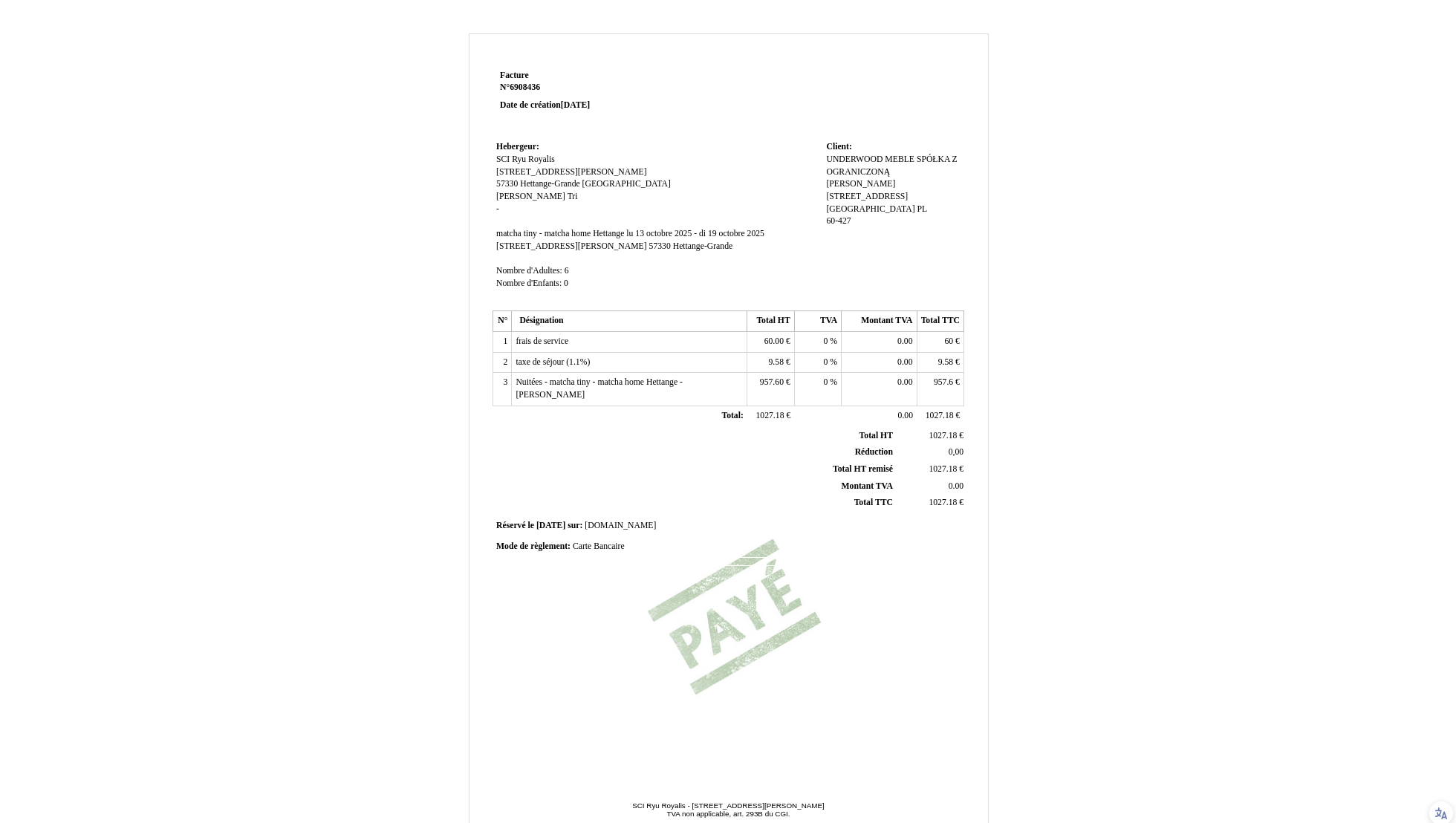
click at [895, 179] on span "[PERSON_NAME]" at bounding box center [860, 184] width 69 height 10
paste input "ODPOWIEDZIALNOŚCIĄ"
click at [958, 220] on div "UNDERWOOD MEBLE SPÓŁKA Z OGRANICZONĄ UNDERWOOD MEBLE SPÓŁKA Z OGRANICZONĄ [PERS…" at bounding box center [892, 198] width 134 height 90
click at [908, 188] on span "ODPOWIEDZIALNOŚCIĄ" at bounding box center [875, 184] width 98 height 10
paste input "NIP 7811944307"
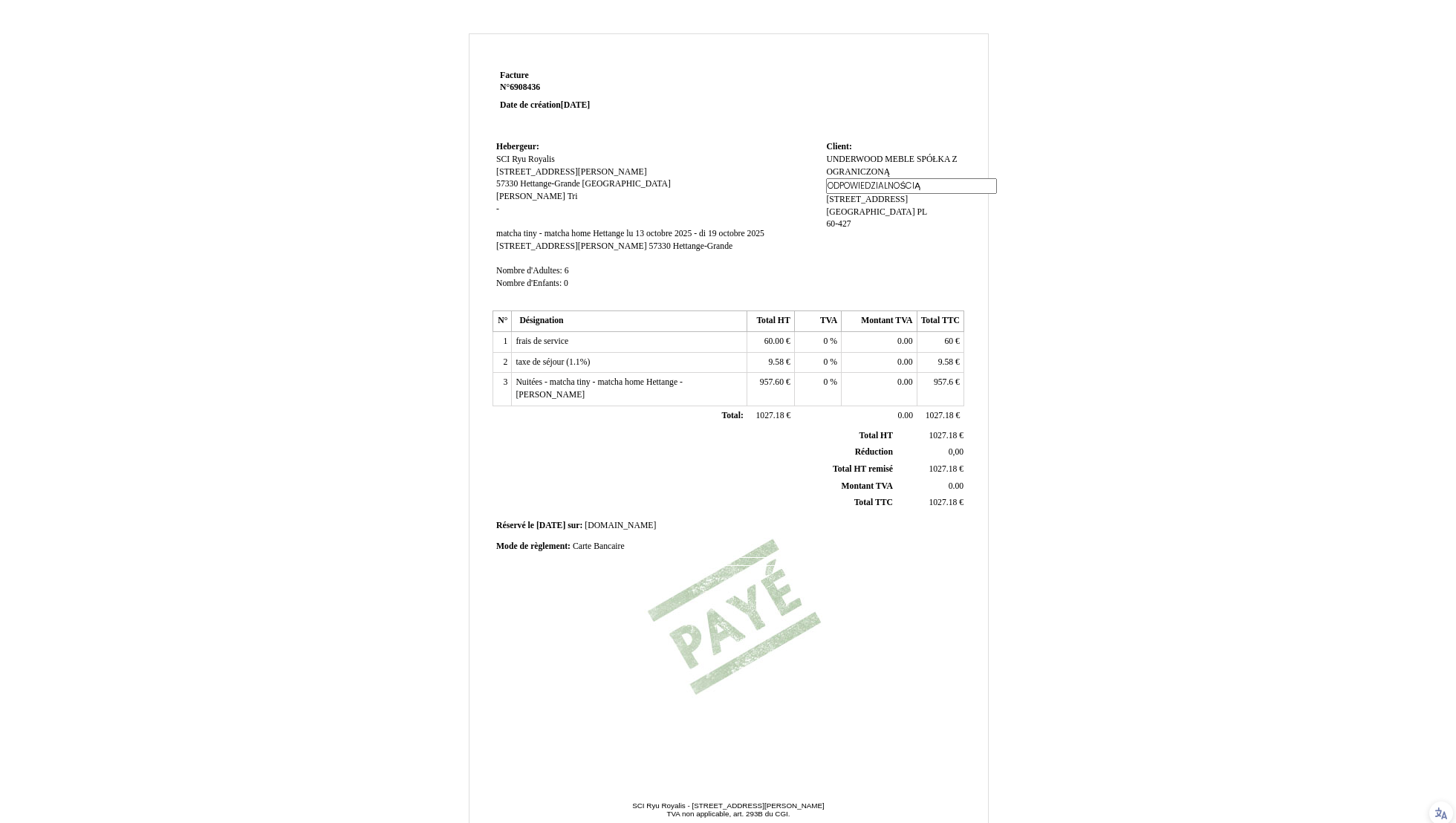
click at [1154, 202] on div "Facture Facture N° 6908436 6908436 Date de création [DATE] Hebergeur: Hebergeur…" at bounding box center [728, 464] width 869 height 862
click at [920, 183] on span "ODPOWIEDZIALNOŚCIĄ NIP 7811944307" at bounding box center [882, 190] width 114 height 22
type input "NIP 7811944307"
click at [942, 174] on div "UNDERWOOD MEBLE SPÓŁKA Z OGRANICZONĄ UNDERWOOD MEBLE SPÓŁKA Z OGRANICZONĄ ODPOW…" at bounding box center [892, 203] width 134 height 100
click at [889, 167] on span "UNDERWOOD MEBLE SPÓŁKA Z OGRANICZONĄ" at bounding box center [891, 165] width 131 height 22
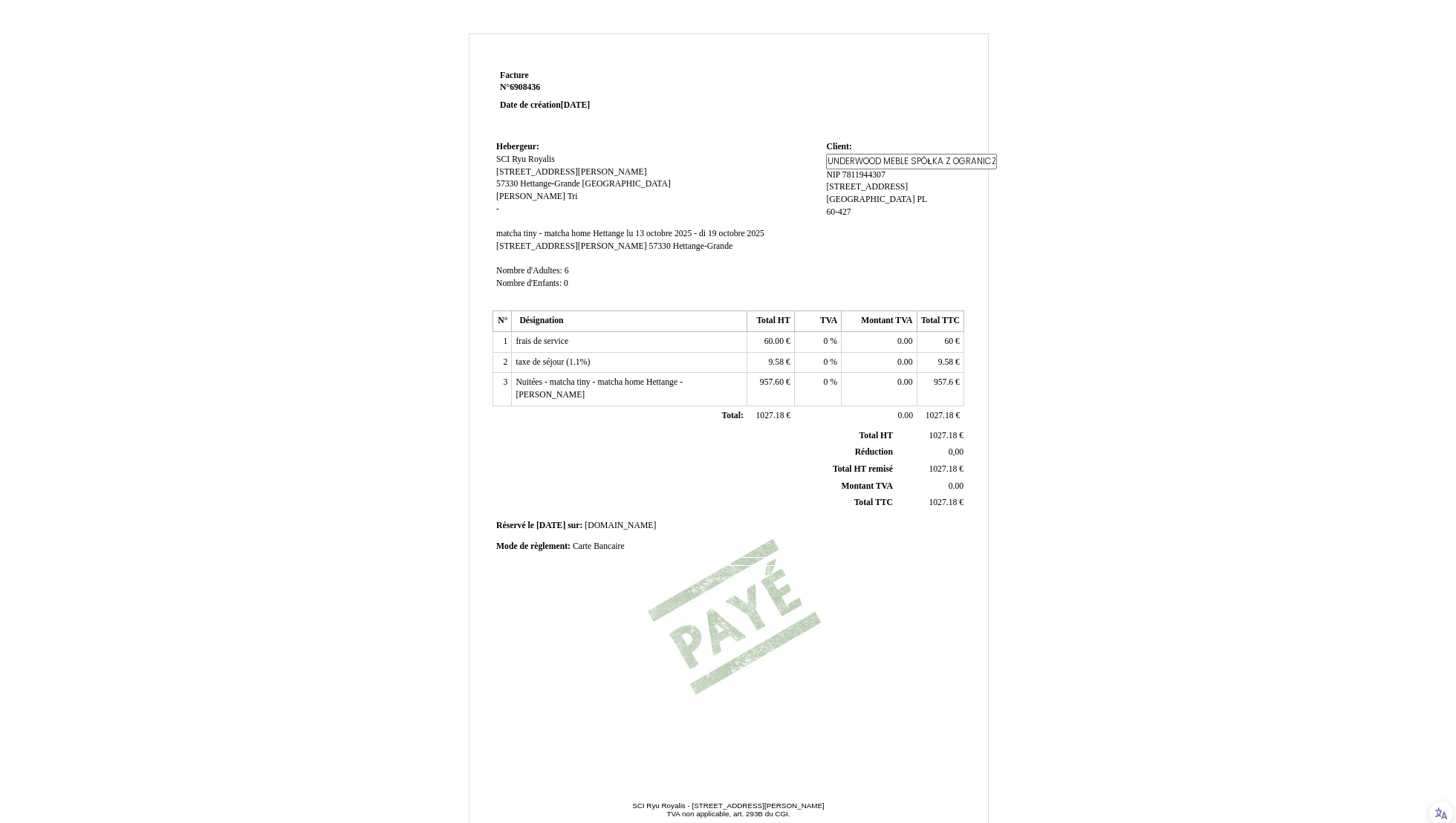
scroll to position [0, 103]
paste input "ODPOWIEDZIALNOŚCIĄ"
type input "UNDERWOOD MEBLE SPÓŁKA Z OGRANICZONĄ ODPOWIEDZIALNOŚCIĄ"
click at [1019, 231] on div "Facture Facture N° 6908436 6908436 Date de création [DATE] Hebergeur: Hebergeur…" at bounding box center [728, 464] width 869 height 862
